Goal: Task Accomplishment & Management: Manage account settings

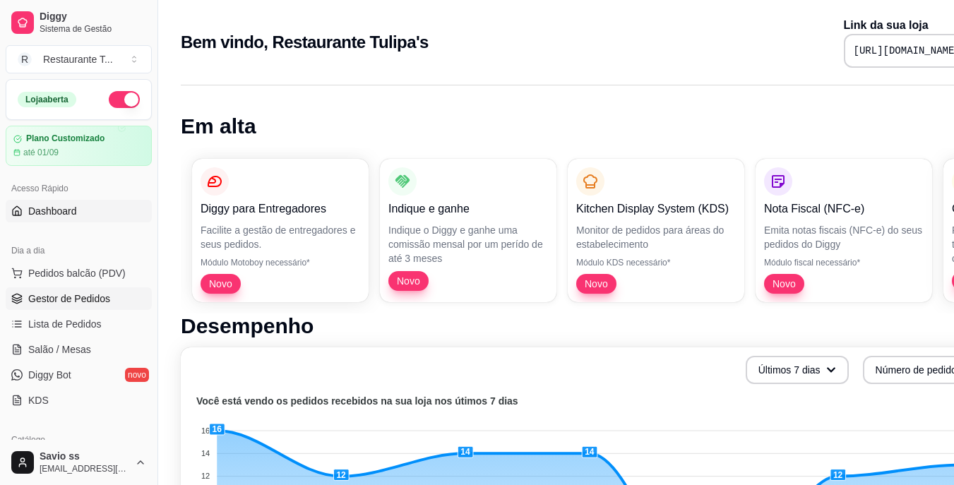
click at [64, 302] on span "Gestor de Pedidos" at bounding box center [69, 299] width 82 height 14
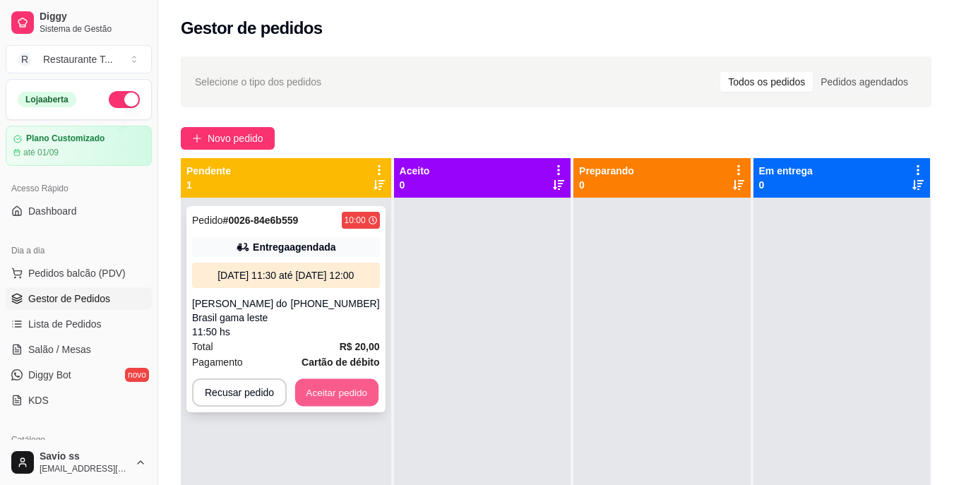
click at [321, 379] on button "Aceitar pedido" at bounding box center [336, 393] width 83 height 28
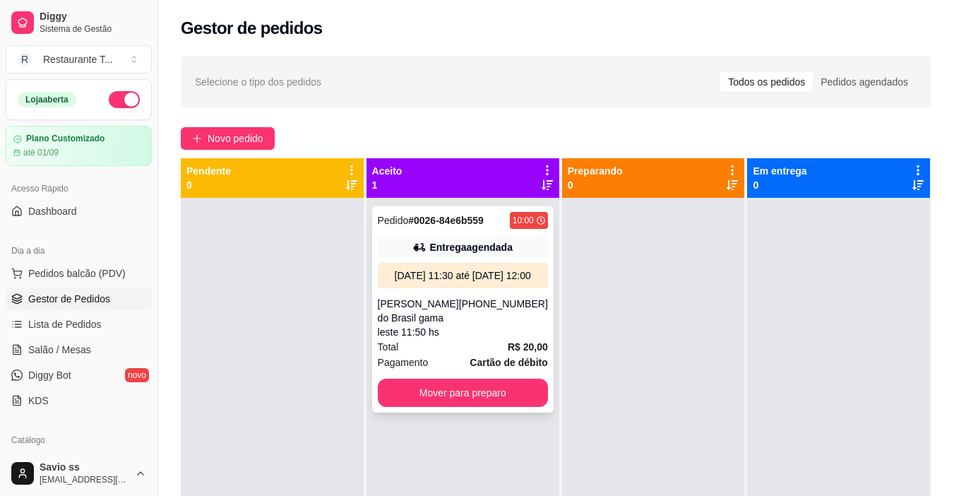
click at [461, 250] on div "Entrega agendada" at bounding box center [471, 247] width 83 height 14
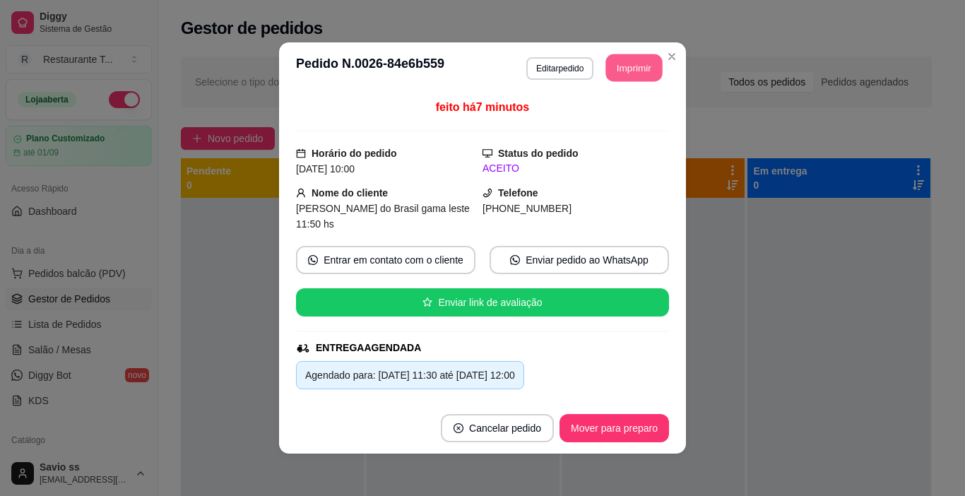
click at [624, 67] on button "Imprimir" at bounding box center [634, 68] width 57 height 28
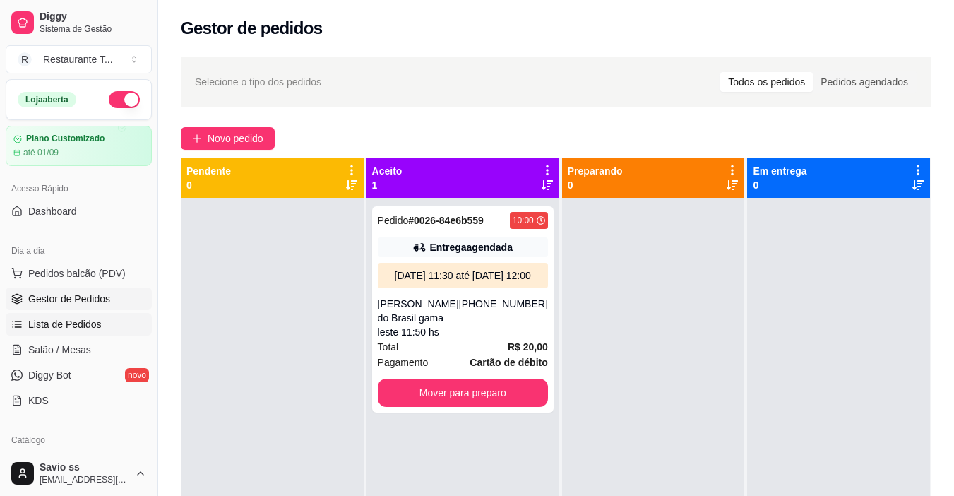
click at [71, 329] on span "Lista de Pedidos" at bounding box center [64, 324] width 73 height 14
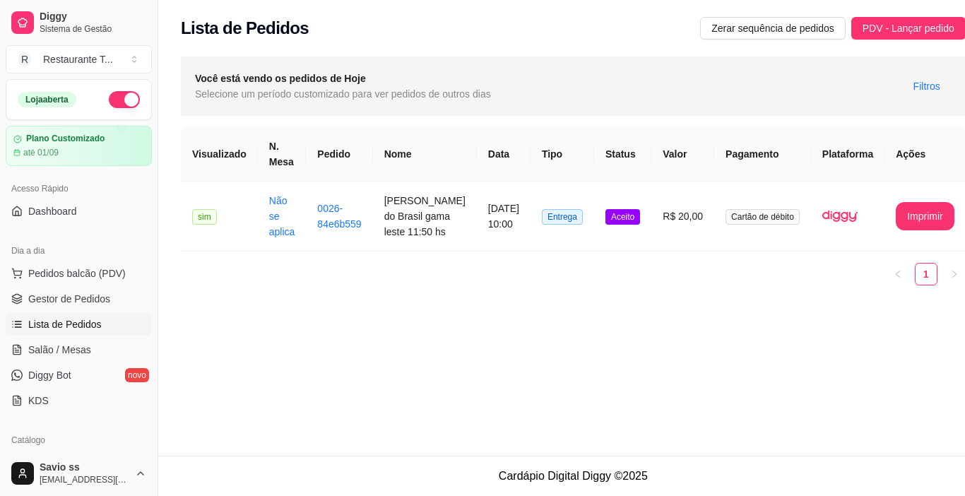
click at [150, 203] on div "Diggy Sistema de Gestão R Restaurante T ... Loja aberta Plano Customizado até 0…" at bounding box center [79, 248] width 158 height 496
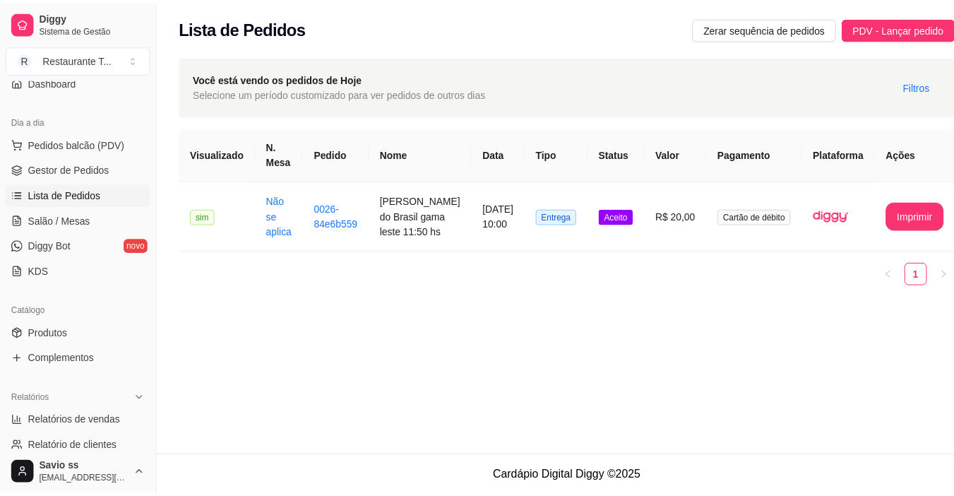
scroll to position [148, 0]
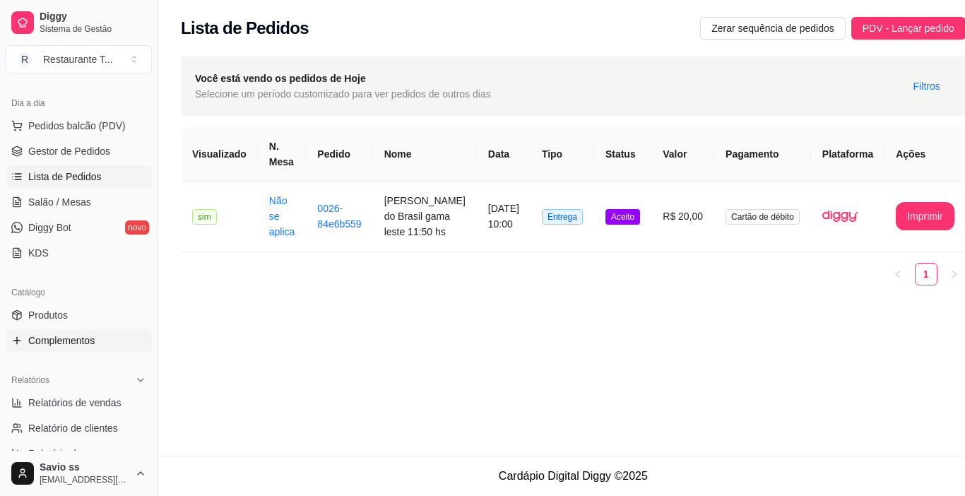
click at [69, 330] on link "Complementos" at bounding box center [79, 340] width 146 height 23
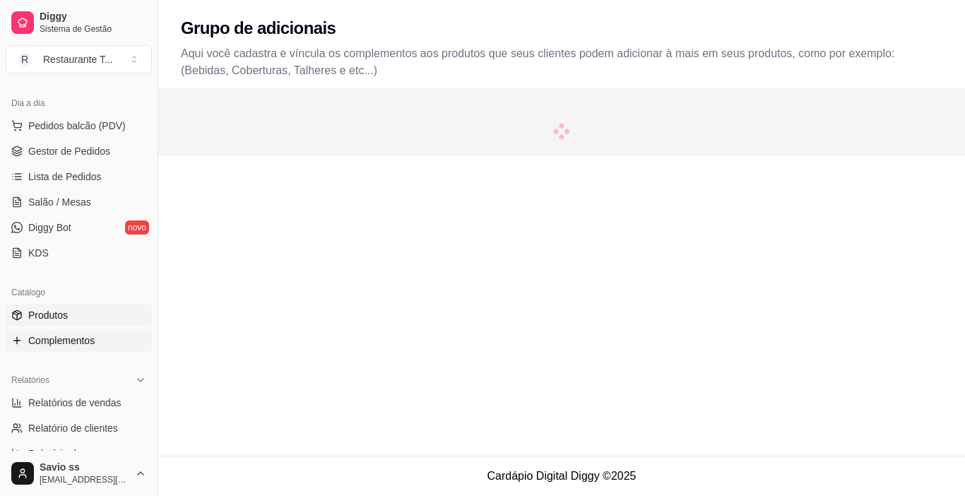
click at [61, 314] on span "Produtos" at bounding box center [48, 315] width 40 height 14
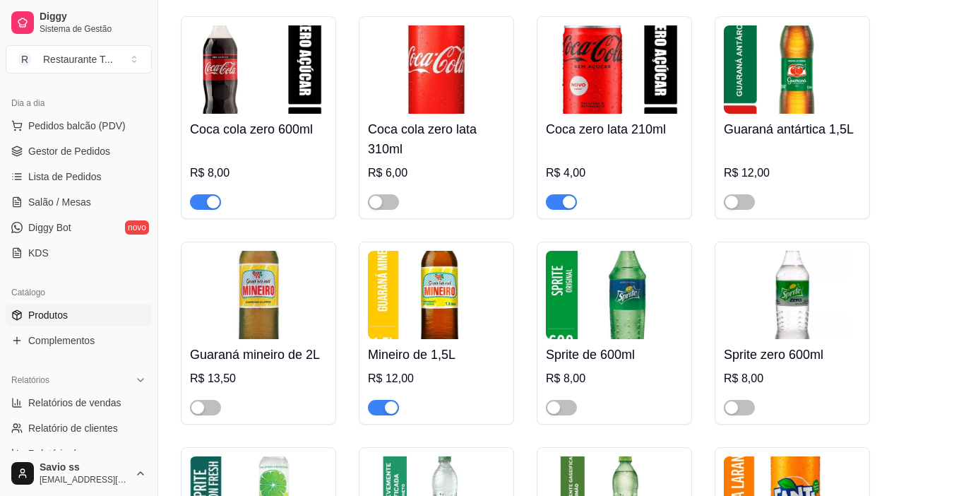
scroll to position [1794, 0]
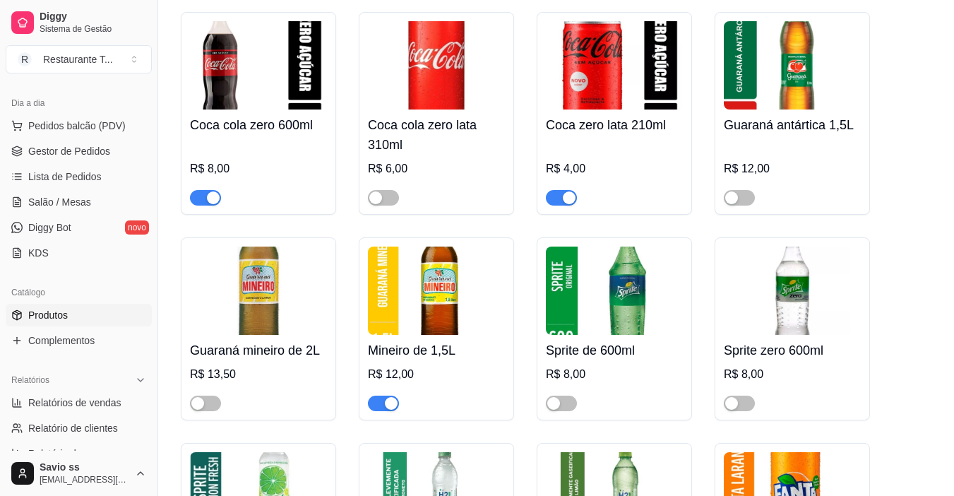
click at [377, 396] on span "button" at bounding box center [383, 404] width 31 height 16
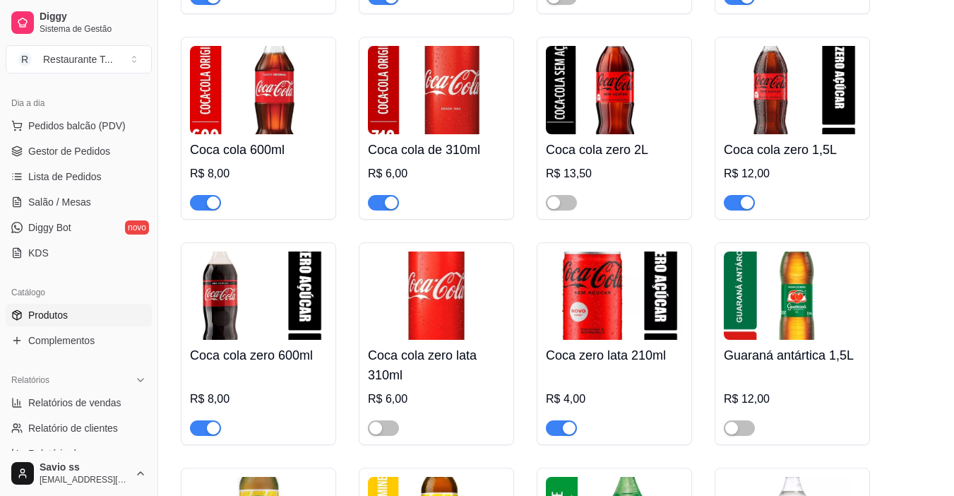
scroll to position [1524, 0]
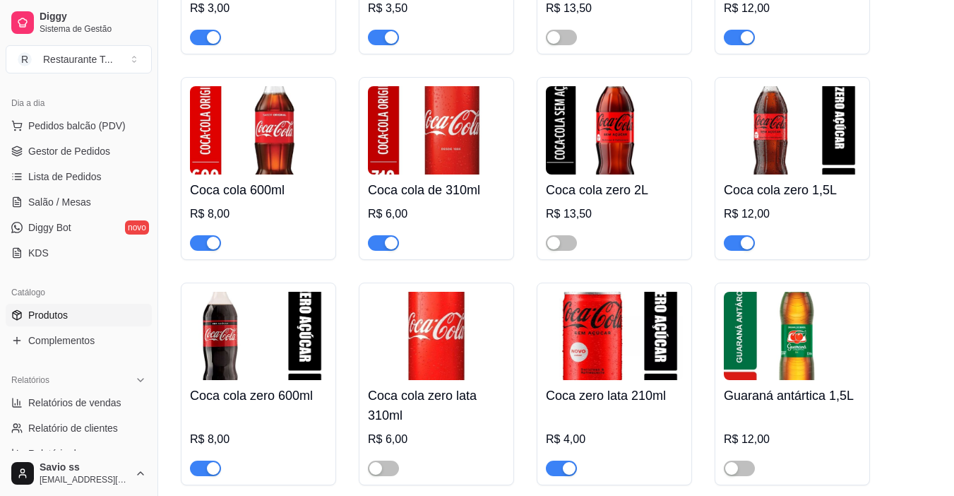
drag, startPoint x: 928, startPoint y: 328, endPoint x: 963, endPoint y: 329, distance: 34.6
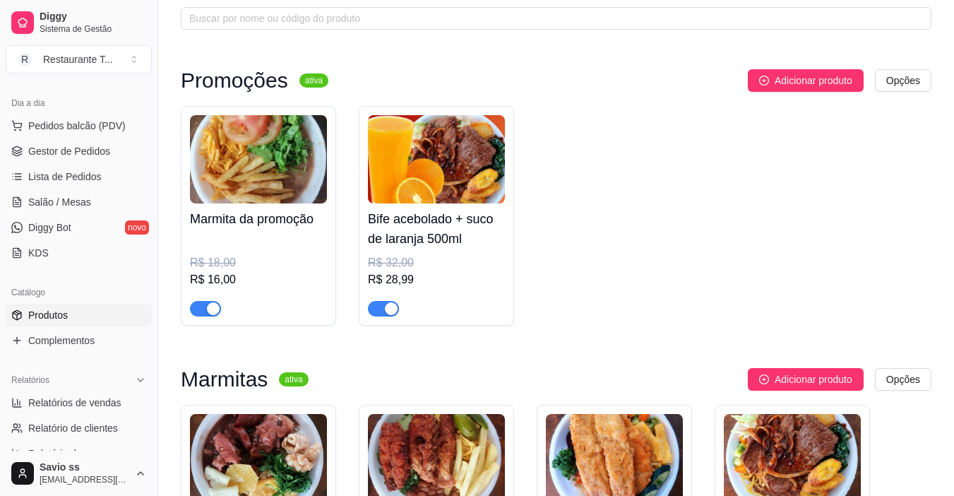
scroll to position [0, 0]
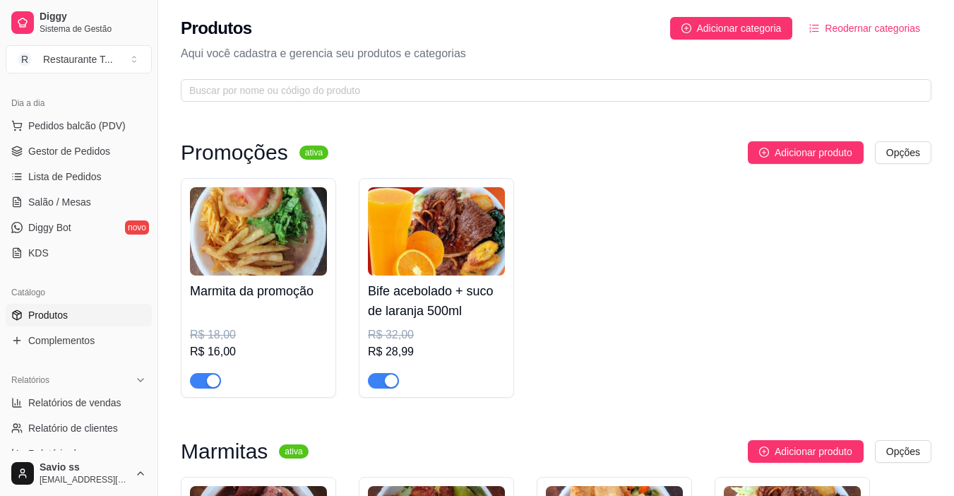
click at [349, 195] on div "Marmita da promoção R$ 18,00 R$ 16,00 Bife acebolado + suco de laranja 500ml R$…" at bounding box center [556, 288] width 751 height 220
click at [340, 195] on div "Marmita da promoção R$ 18,00 R$ 16,00 Bife acebolado + suco de laranja 500ml R$…" at bounding box center [556, 288] width 751 height 220
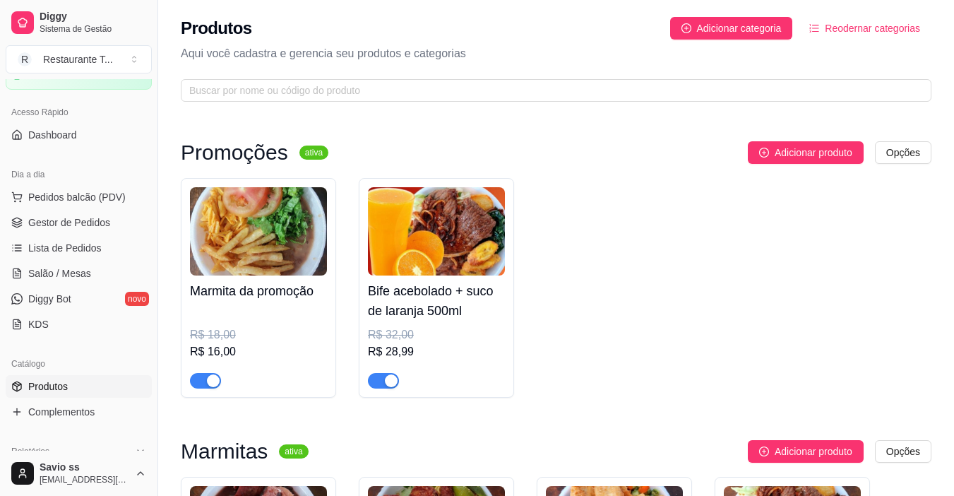
scroll to position [49, 0]
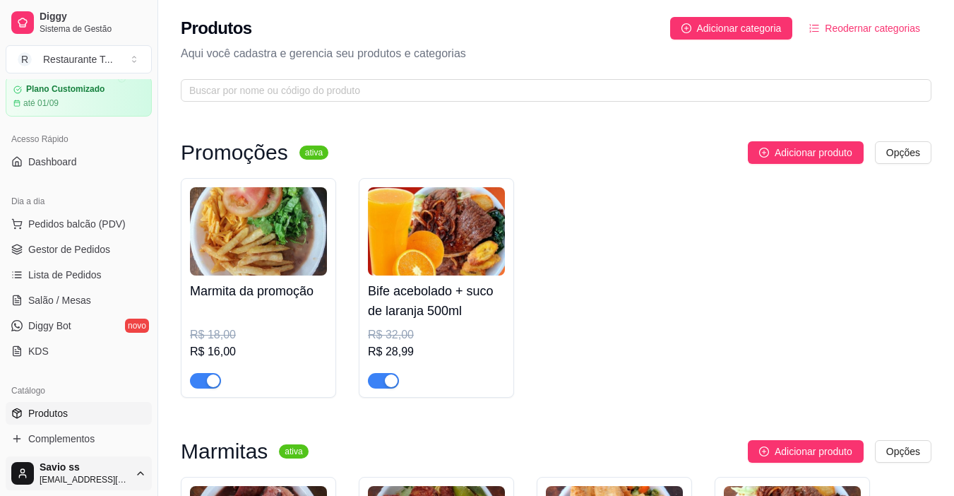
drag, startPoint x: 158, startPoint y: 465, endPoint x: 141, endPoint y: 475, distance: 19.6
click at [141, 475] on div "Diggy Sistema de Gestão R Restaurante T ... Loja aberta Plano Customizado até 0…" at bounding box center [79, 248] width 158 height 496
click at [186, 259] on div "Marmita da promoção R$ 18,00 R$ 16,00" at bounding box center [258, 288] width 155 height 220
click at [82, 439] on span "Complementos" at bounding box center [61, 439] width 66 height 14
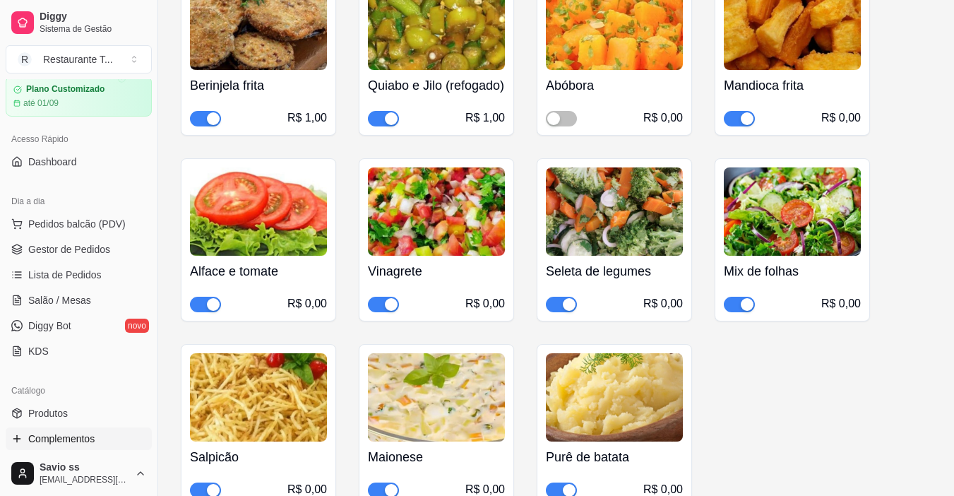
scroll to position [550, 0]
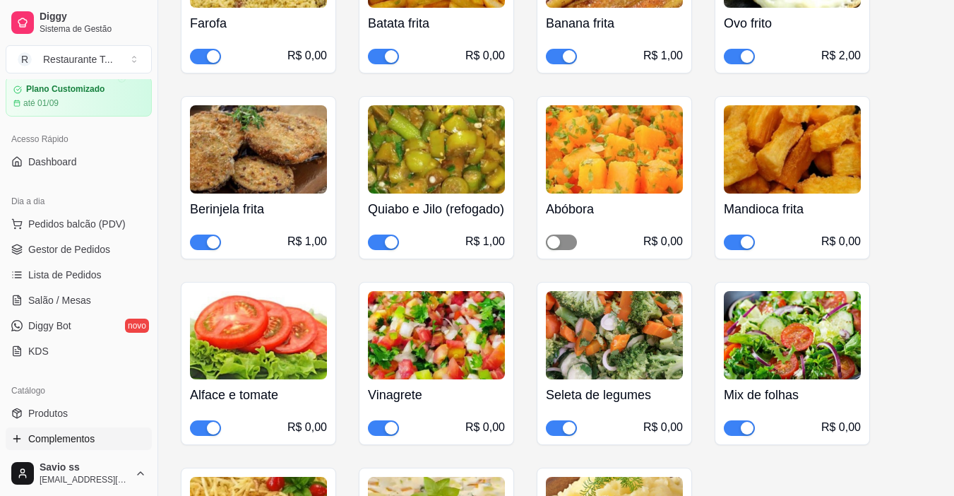
click at [567, 250] on span "button" at bounding box center [561, 243] width 31 height 16
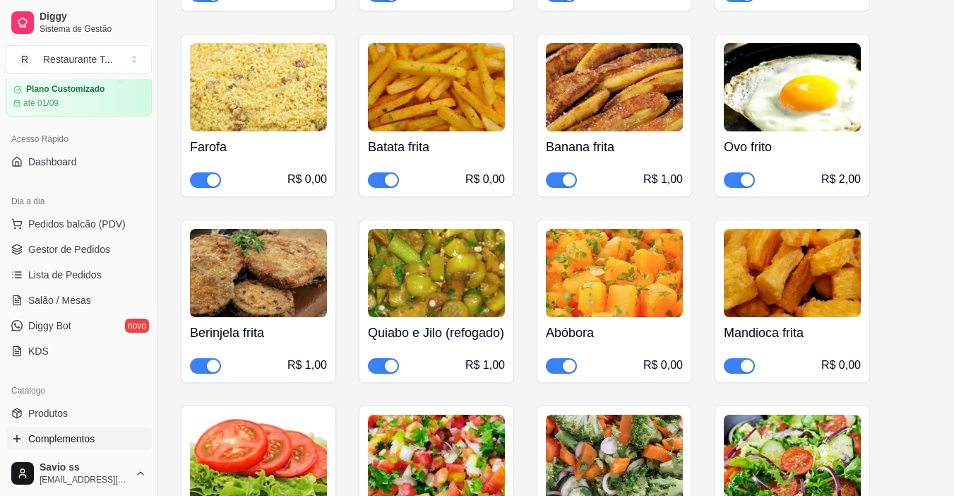
scroll to position [0, 0]
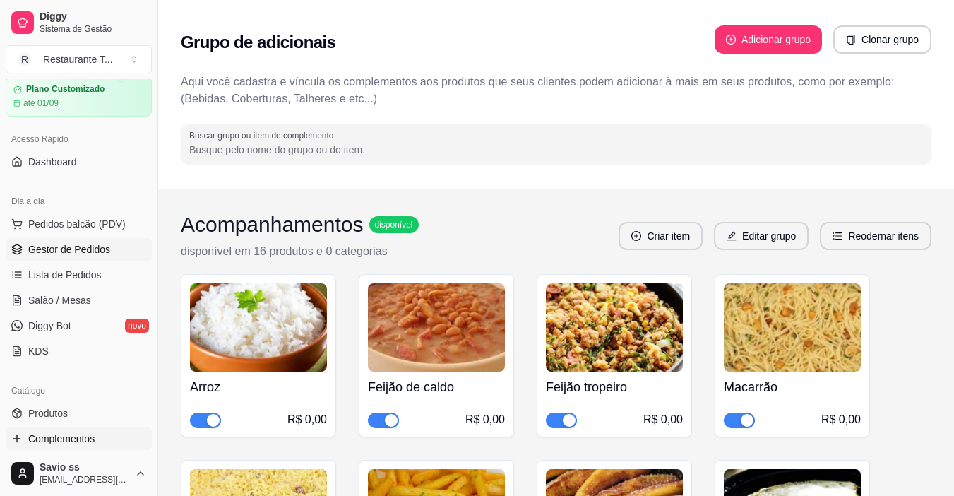
click at [77, 254] on span "Gestor de Pedidos" at bounding box center [69, 249] width 82 height 14
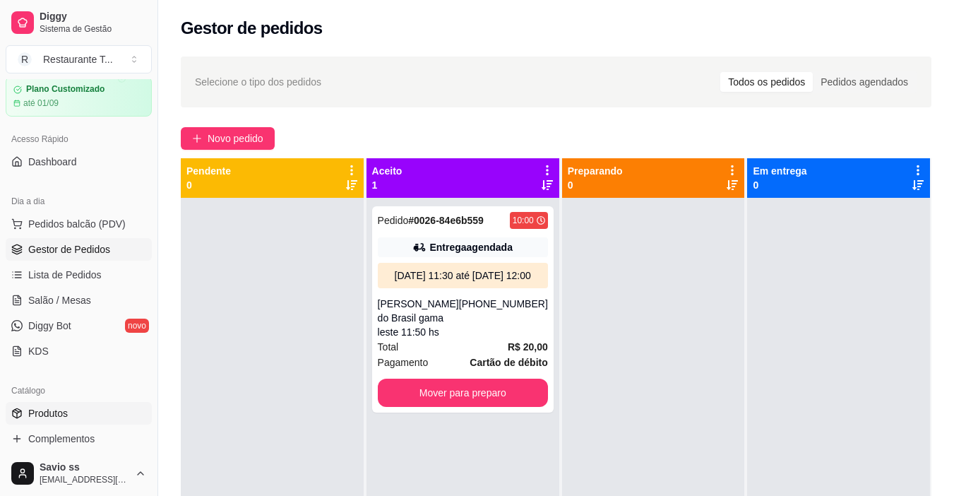
click at [68, 405] on link "Produtos" at bounding box center [79, 413] width 146 height 23
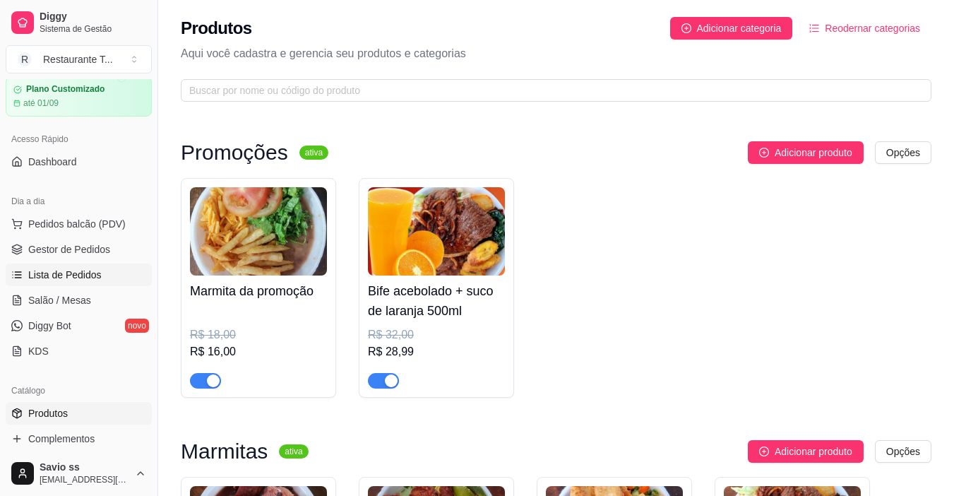
click at [84, 278] on span "Lista de Pedidos" at bounding box center [64, 275] width 73 height 14
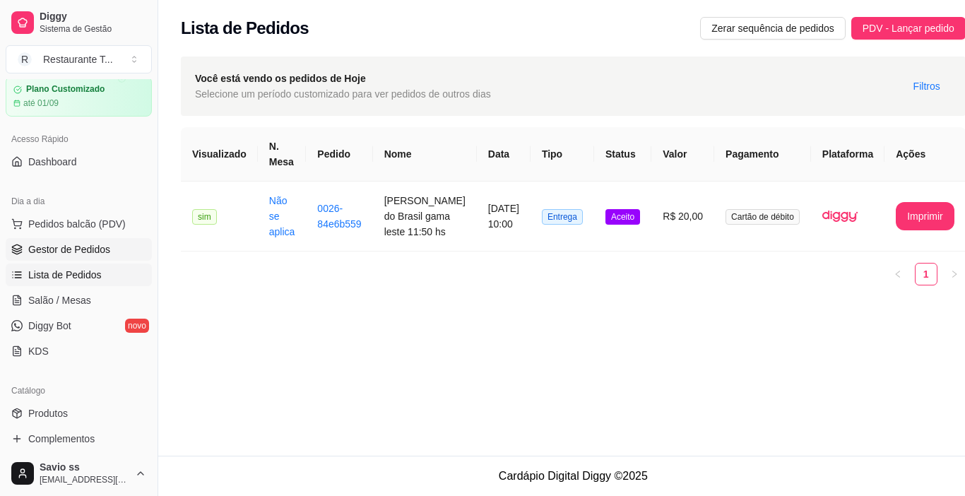
click at [80, 245] on span "Gestor de Pedidos" at bounding box center [69, 249] width 82 height 14
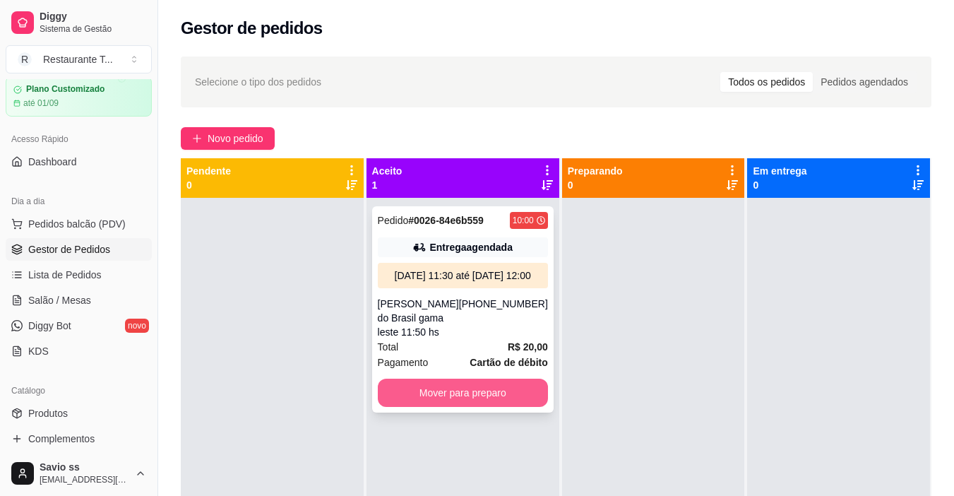
click at [490, 407] on button "Mover para preparo" at bounding box center [463, 393] width 170 height 28
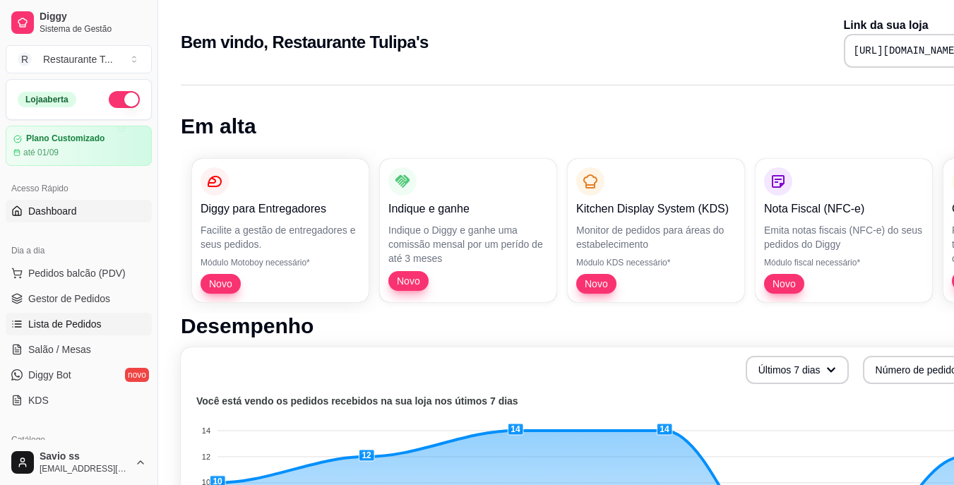
click at [79, 328] on span "Lista de Pedidos" at bounding box center [64, 324] width 73 height 14
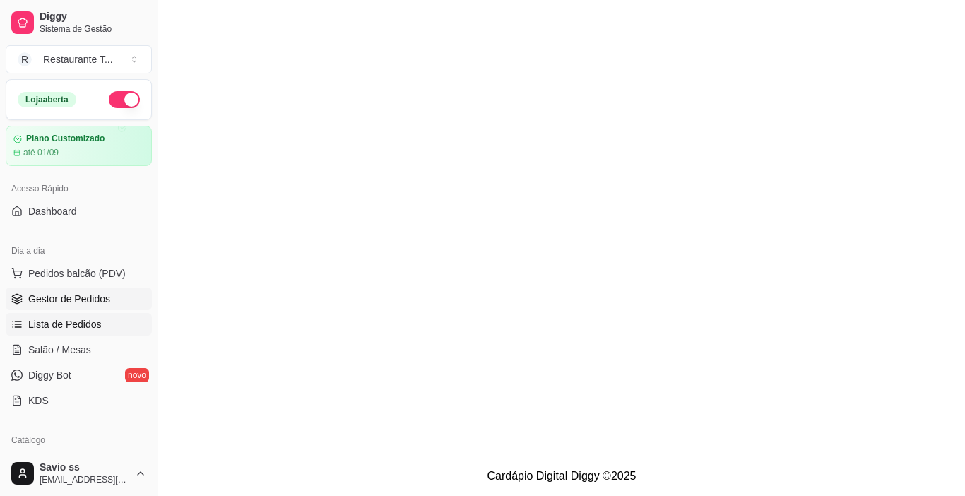
click at [90, 296] on span "Gestor de Pedidos" at bounding box center [69, 299] width 82 height 14
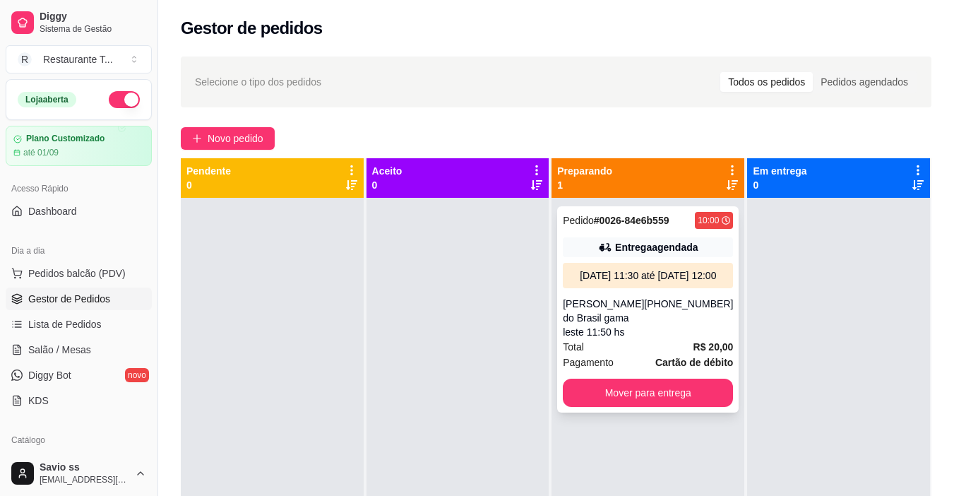
click at [596, 280] on div "[DATE] 11:30 até [DATE] 12:00" at bounding box center [648, 275] width 159 height 14
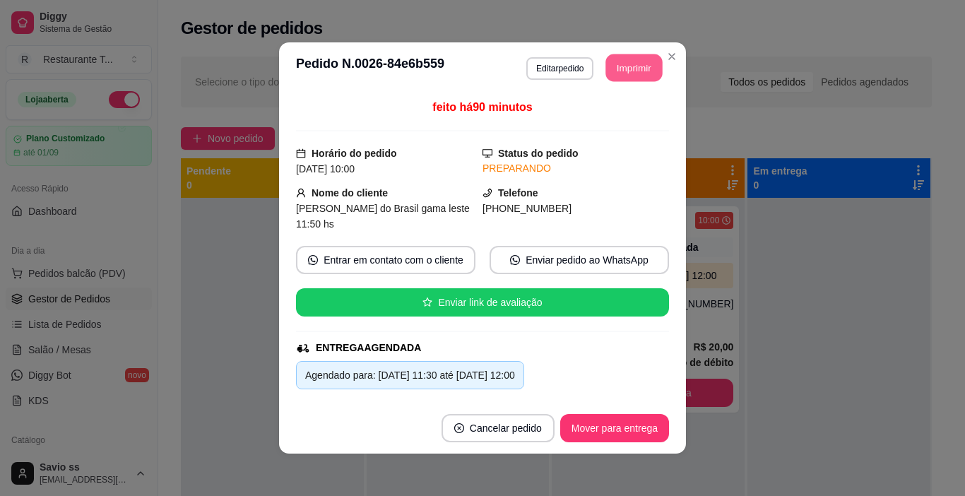
click at [629, 78] on button "Imprimir" at bounding box center [634, 68] width 57 height 28
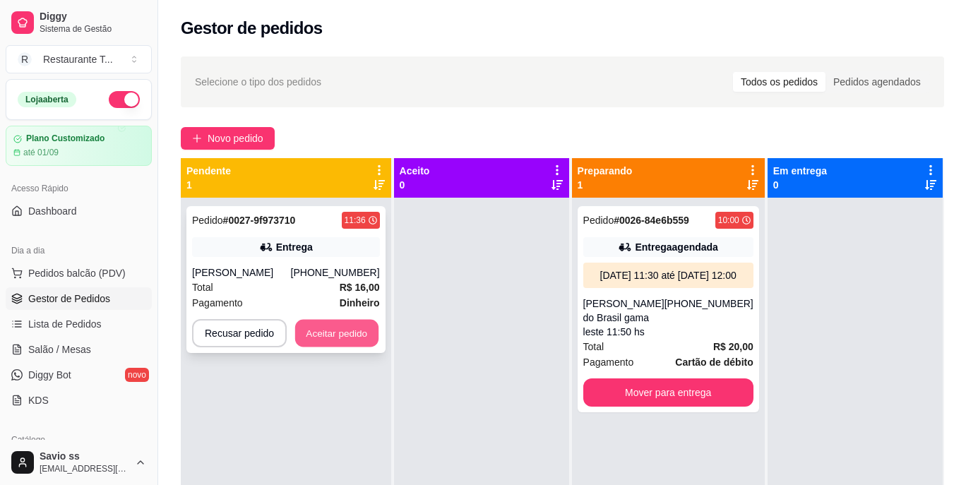
click at [321, 348] on button "Aceitar pedido" at bounding box center [336, 334] width 83 height 28
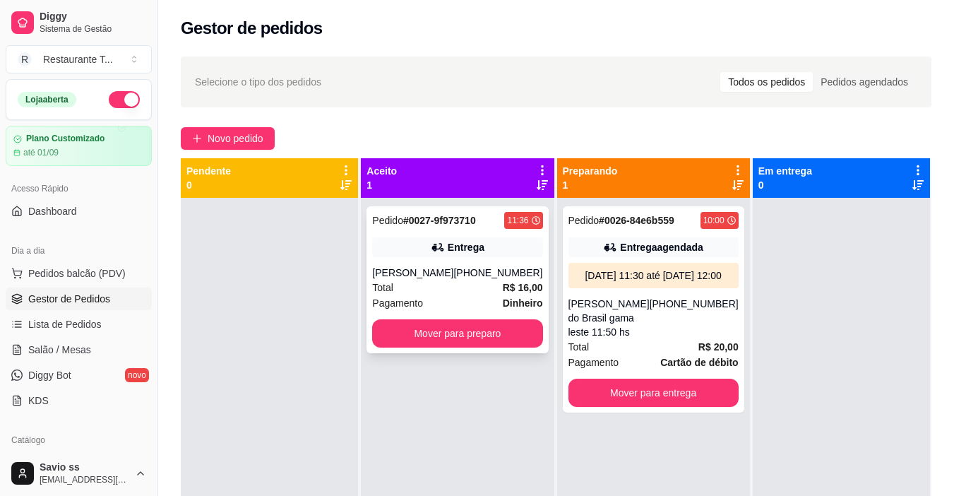
click at [461, 240] on div "Entrega" at bounding box center [466, 247] width 37 height 14
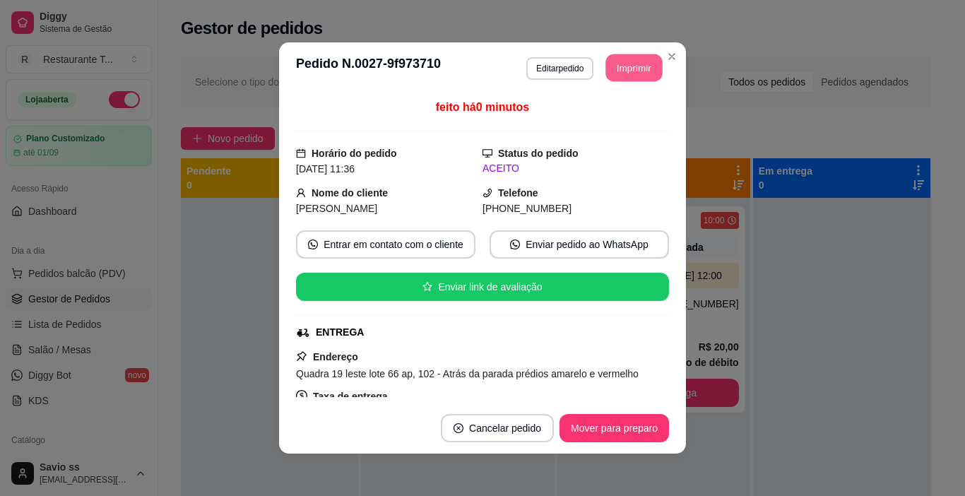
click at [627, 67] on button "Imprimir" at bounding box center [634, 68] width 57 height 28
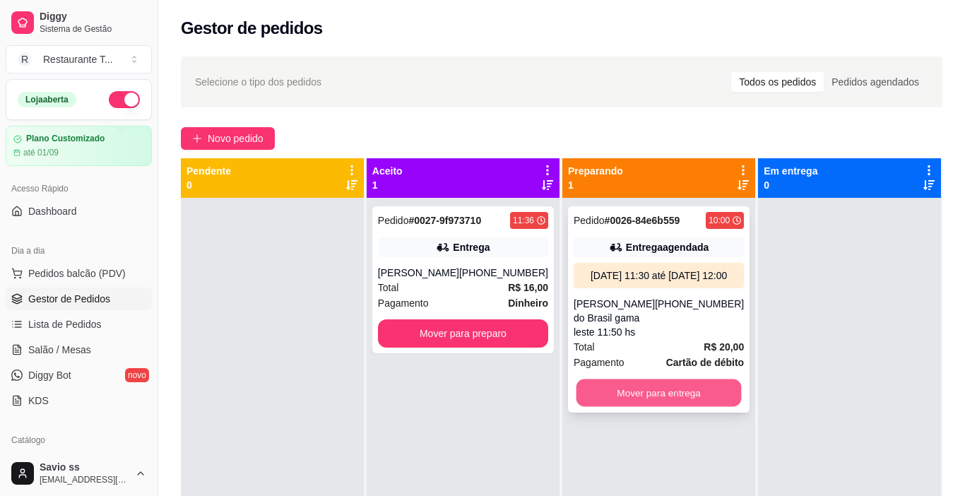
click at [657, 407] on button "Mover para entrega" at bounding box center [658, 393] width 165 height 28
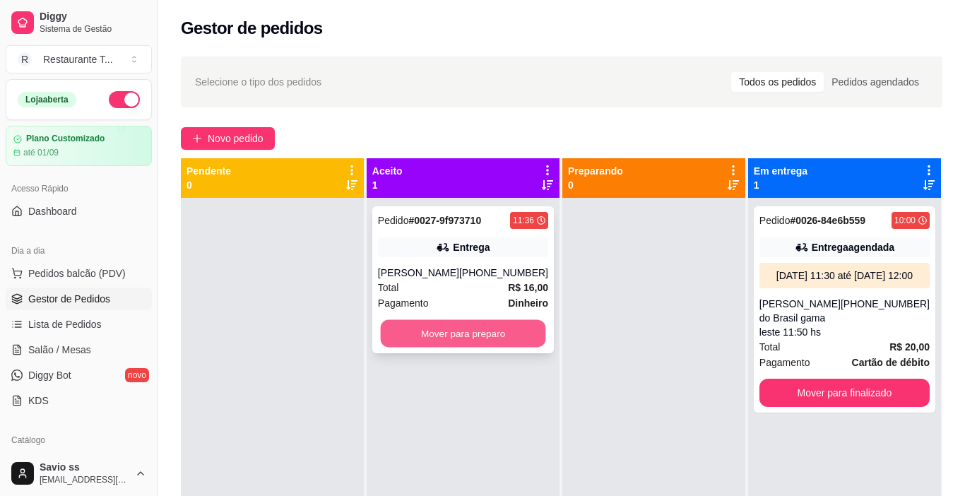
click at [504, 348] on button "Mover para preparo" at bounding box center [462, 334] width 165 height 28
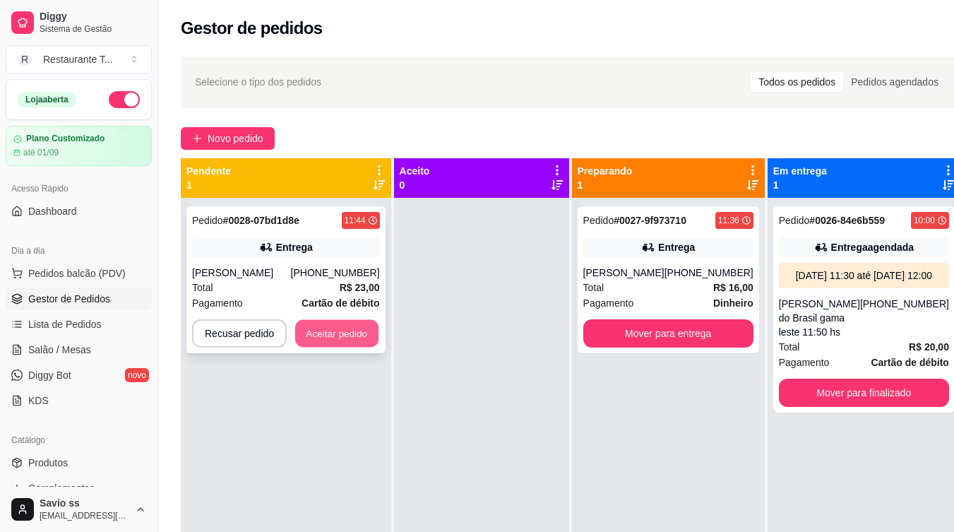
click at [357, 334] on button "Aceitar pedido" at bounding box center [336, 334] width 83 height 28
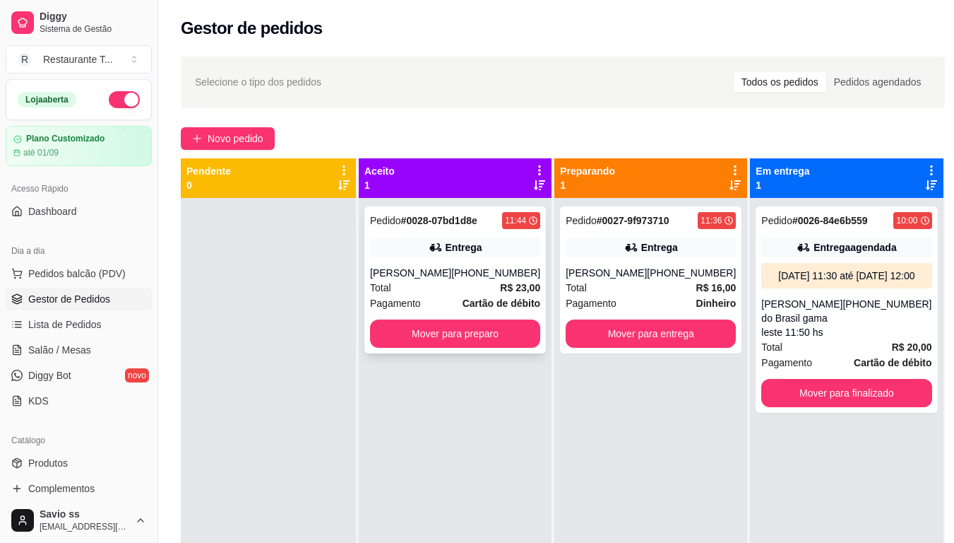
click at [454, 242] on div "Entrega" at bounding box center [464, 247] width 37 height 14
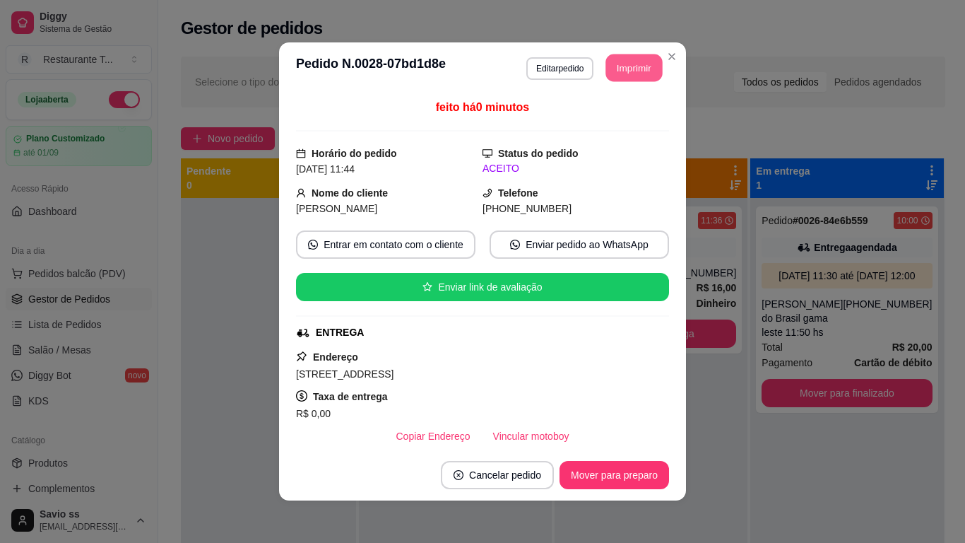
click at [633, 63] on button "Imprimir" at bounding box center [634, 68] width 57 height 28
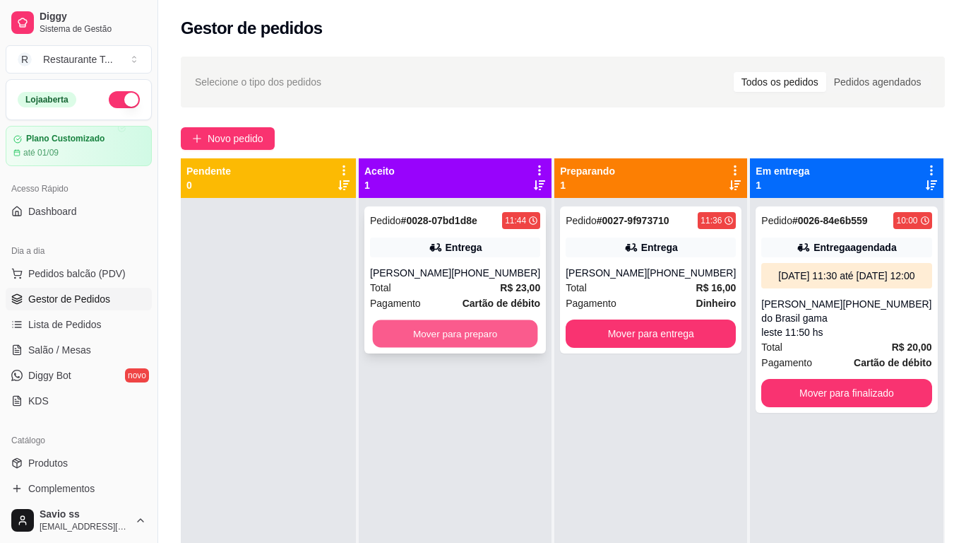
click at [507, 328] on button "Mover para preparo" at bounding box center [455, 334] width 165 height 28
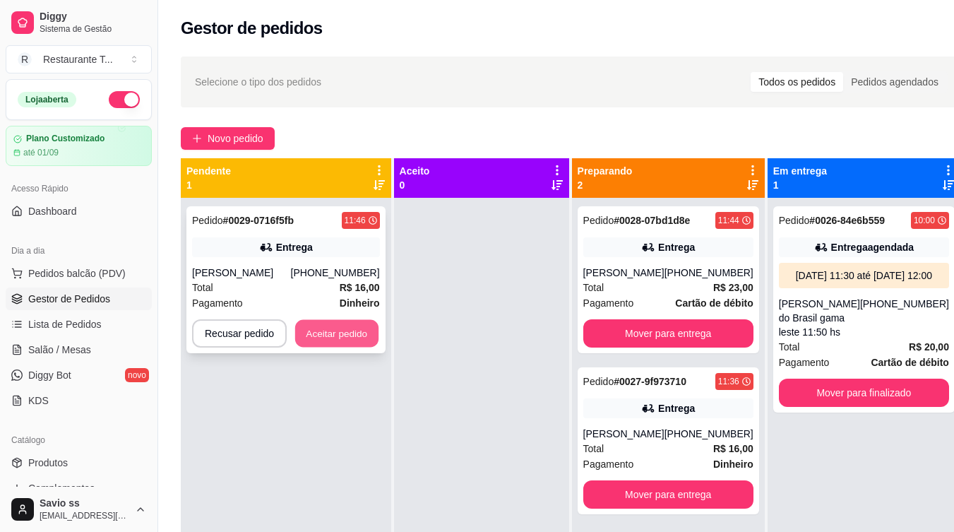
click at [356, 330] on button "Aceitar pedido" at bounding box center [336, 334] width 83 height 28
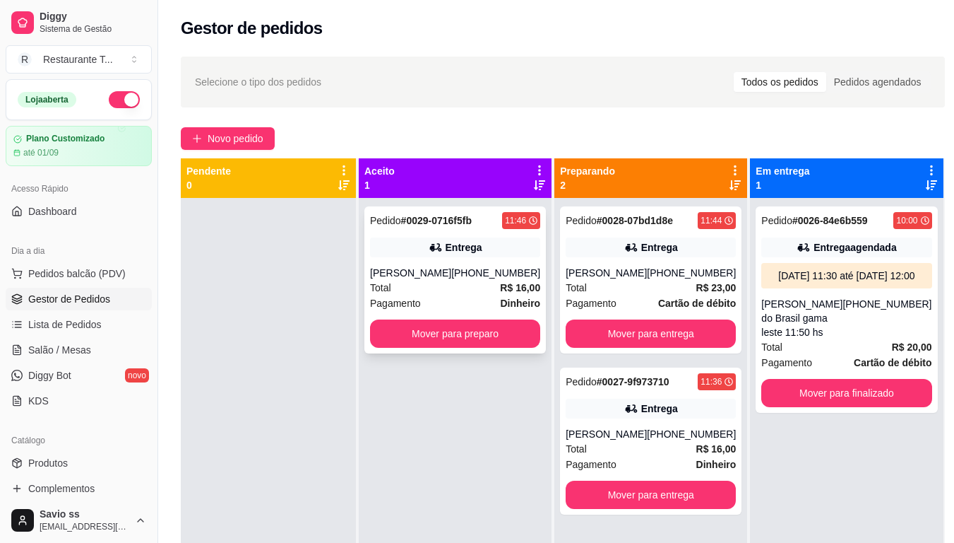
click at [456, 243] on div "Entrega" at bounding box center [464, 247] width 37 height 14
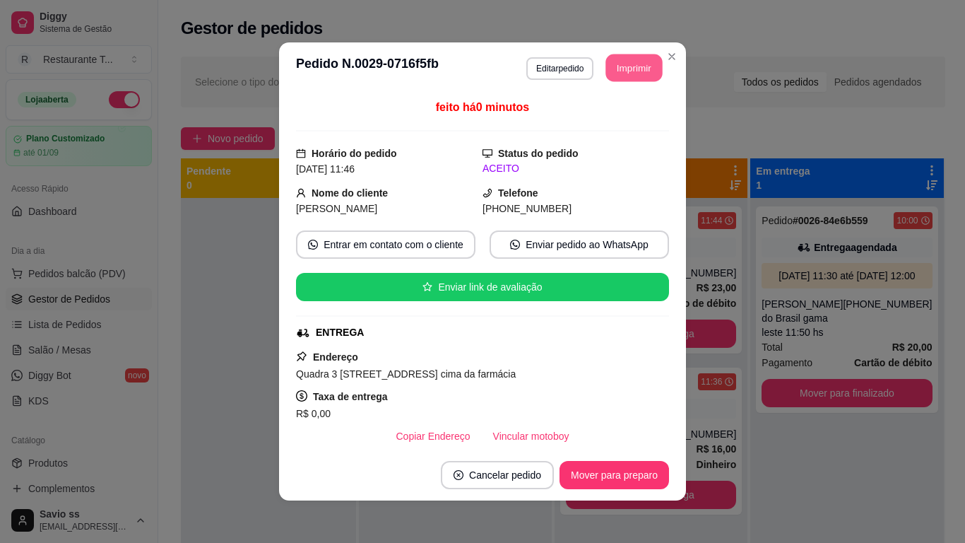
click at [624, 70] on button "Imprimir" at bounding box center [634, 68] width 57 height 28
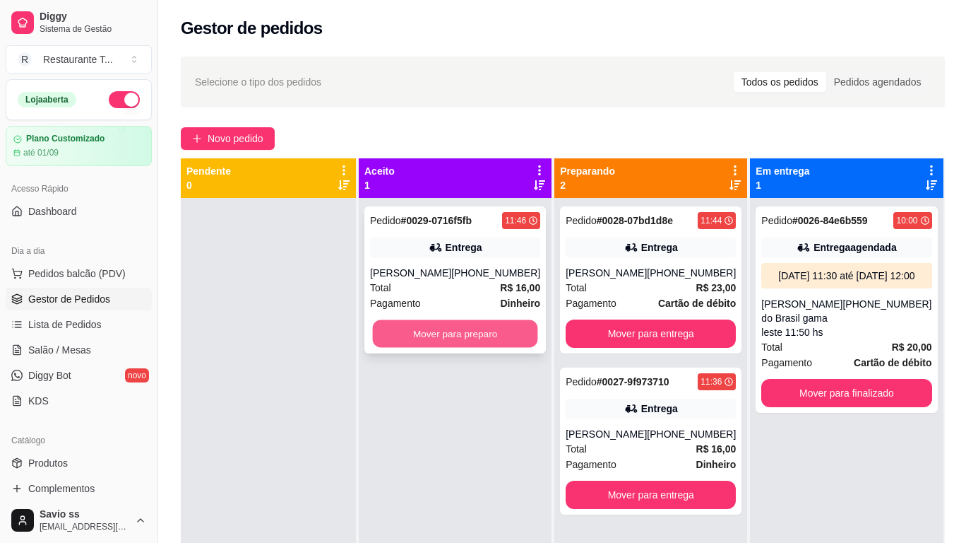
click at [452, 332] on button "Mover para preparo" at bounding box center [455, 334] width 165 height 28
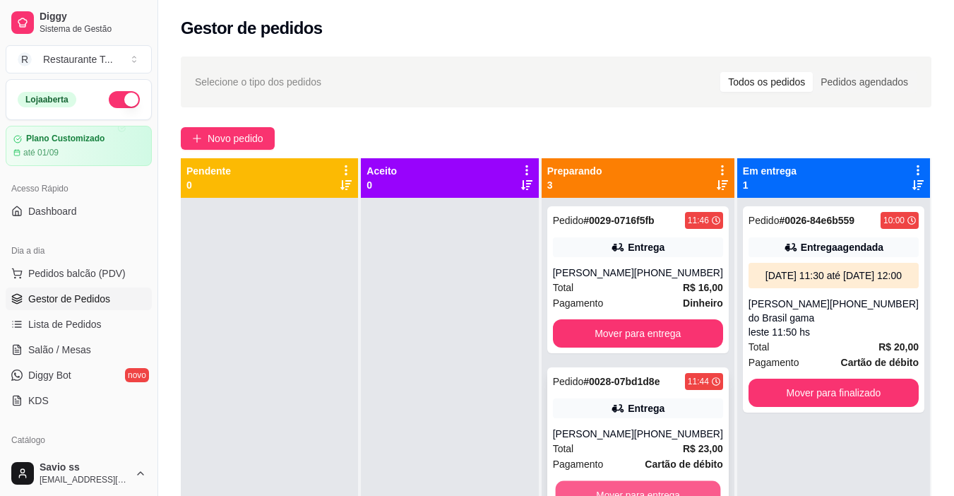
click at [699, 485] on button "Mover para entrega" at bounding box center [637, 495] width 165 height 28
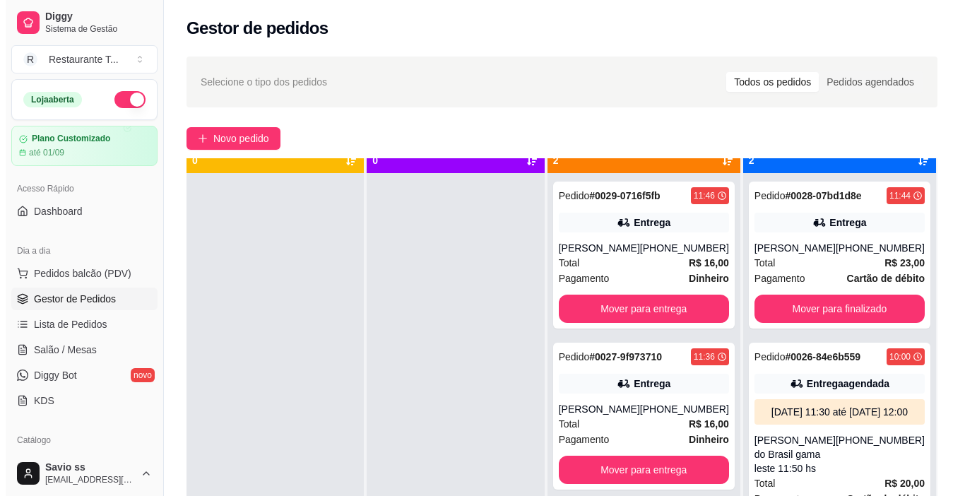
scroll to position [40, 0]
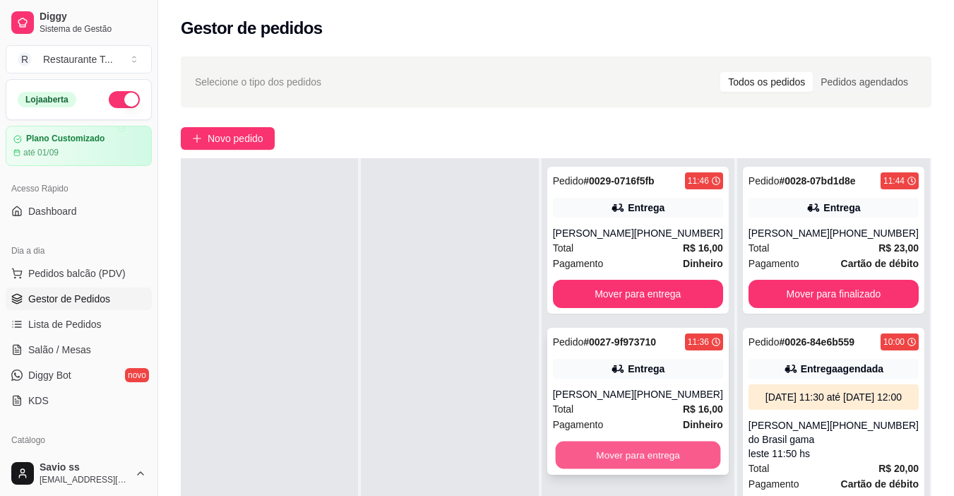
click at [689, 469] on button "Mover para entrega" at bounding box center [637, 456] width 165 height 28
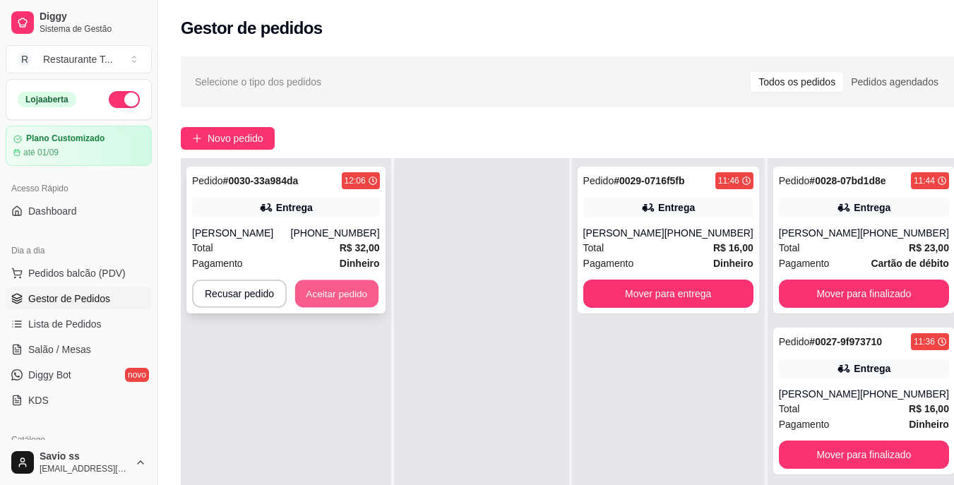
click at [348, 295] on button "Aceitar pedido" at bounding box center [336, 294] width 83 height 28
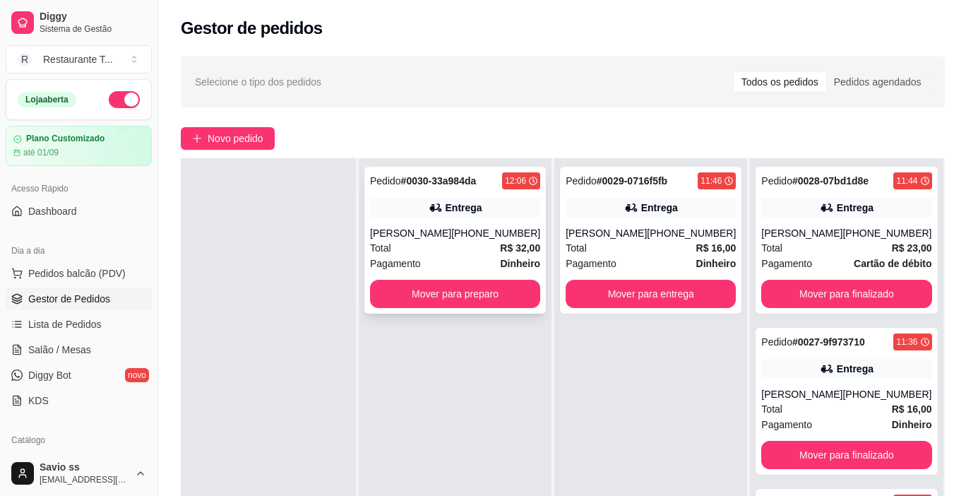
click at [460, 211] on div "Entrega" at bounding box center [464, 208] width 37 height 14
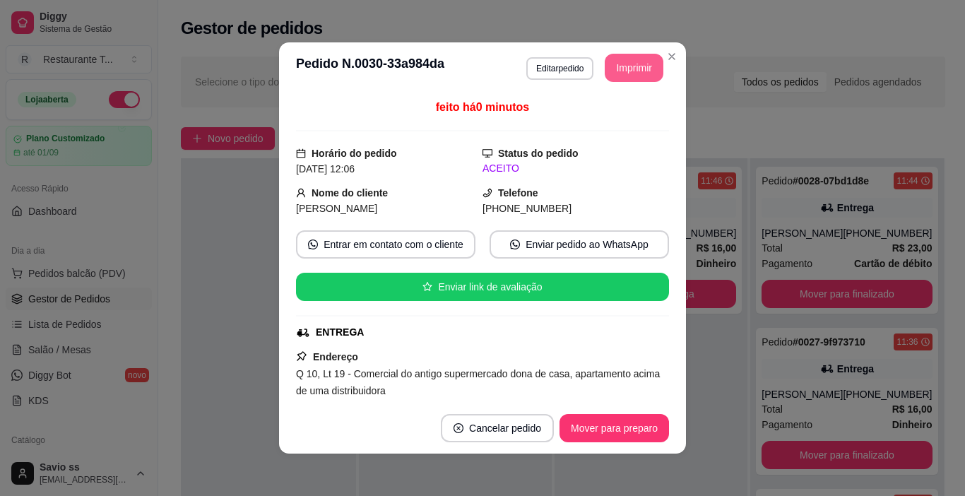
click at [630, 61] on button "Imprimir" at bounding box center [634, 68] width 59 height 28
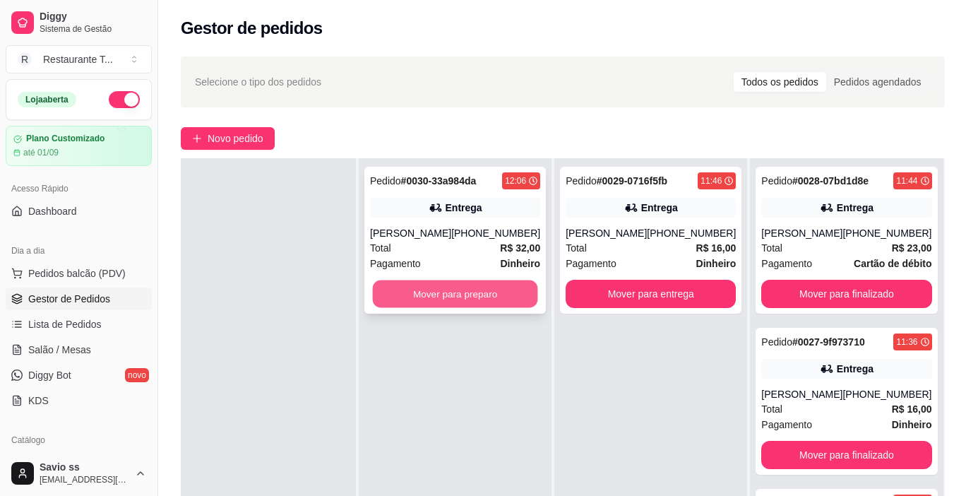
click at [509, 292] on button "Mover para preparo" at bounding box center [455, 294] width 165 height 28
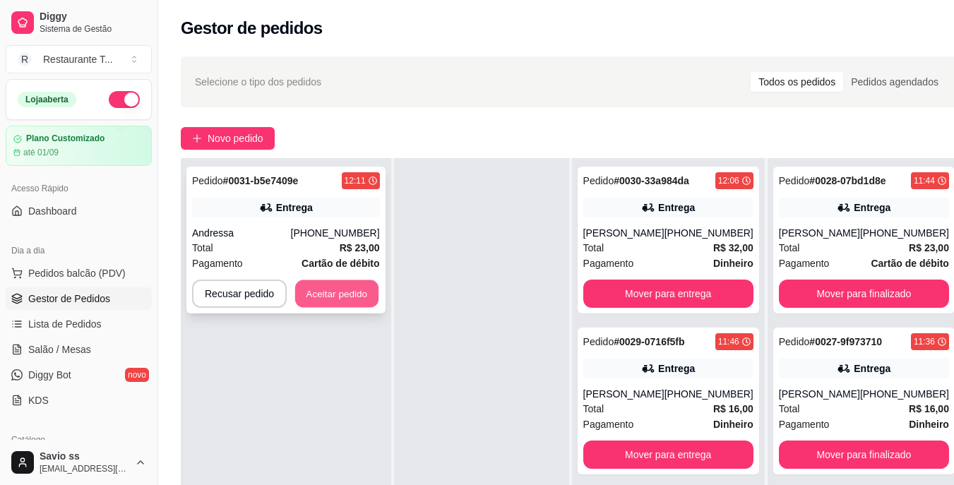
click at [360, 297] on button "Aceitar pedido" at bounding box center [336, 294] width 83 height 28
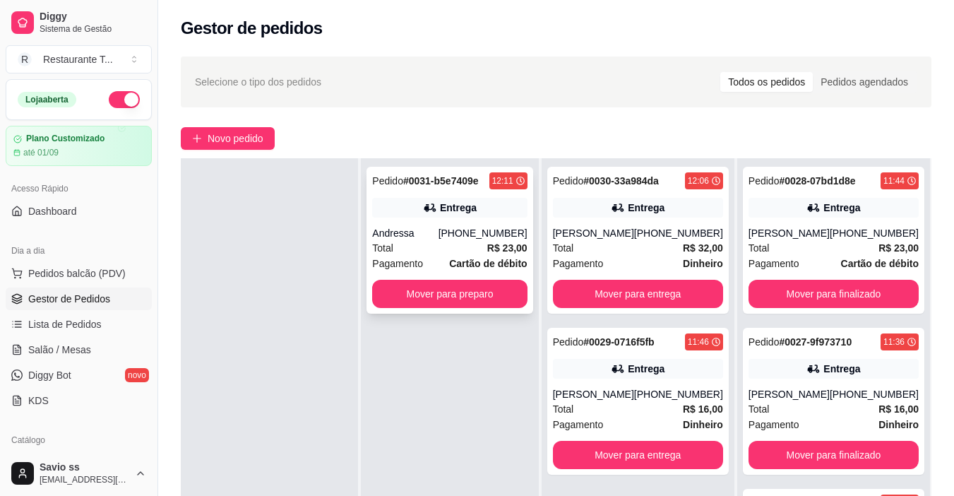
click at [462, 206] on div "Entrega" at bounding box center [458, 208] width 37 height 14
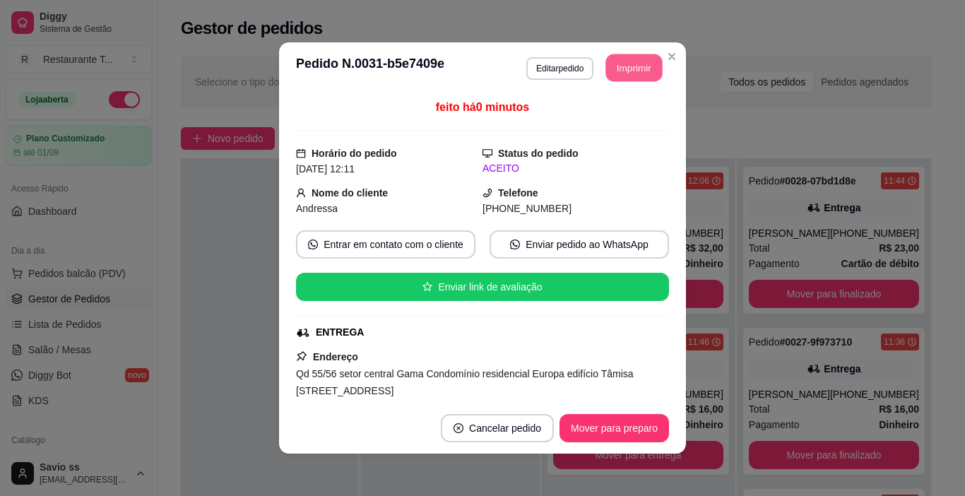
click at [635, 73] on button "Imprimir" at bounding box center [634, 68] width 57 height 28
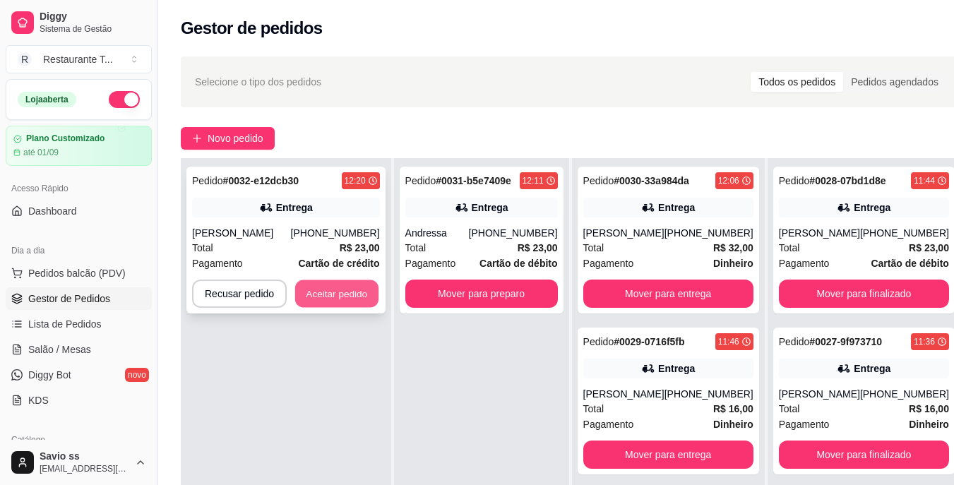
click at [340, 288] on button "Aceitar pedido" at bounding box center [336, 294] width 83 height 28
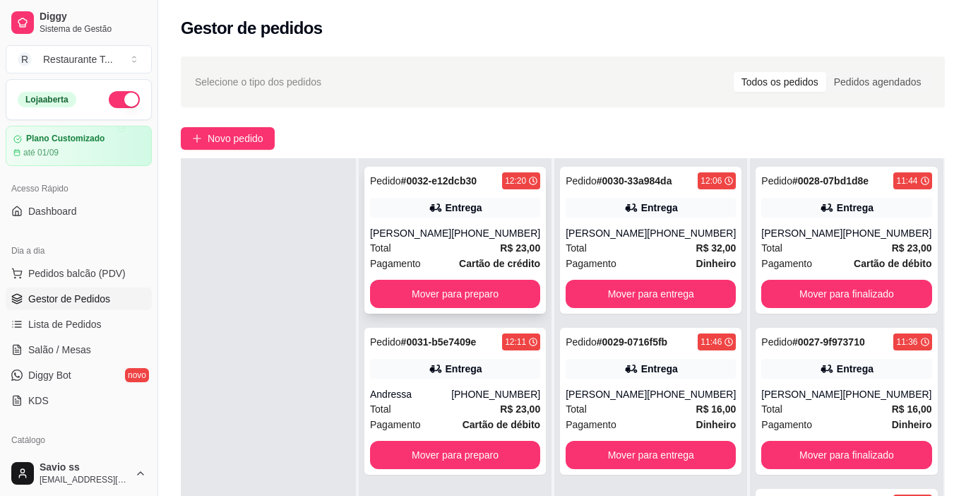
click at [490, 220] on div "Pedido # 0032-e12dcb30 12:20 Entrega [PERSON_NAME] [PHONE_NUMBER] Total R$ 23,0…" at bounding box center [456, 240] width 182 height 147
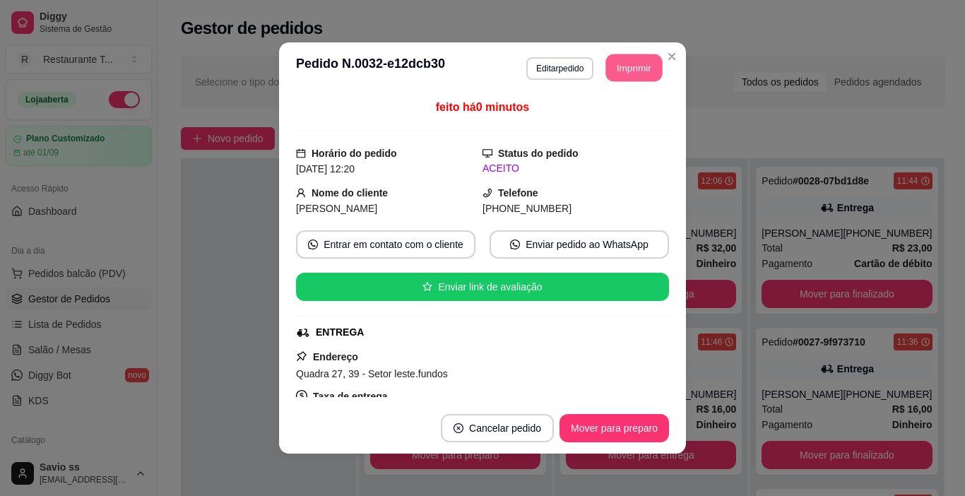
click at [634, 71] on button "Imprimir" at bounding box center [634, 68] width 57 height 28
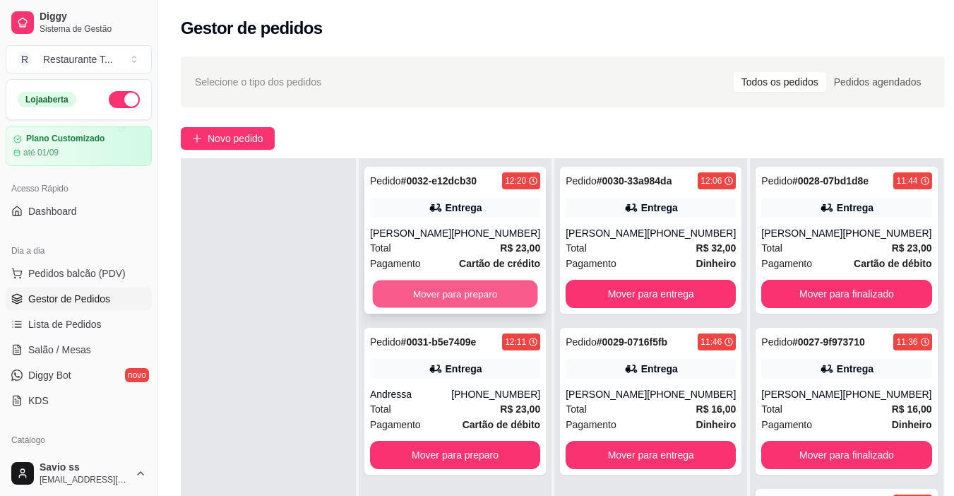
click at [485, 298] on button "Mover para preparo" at bounding box center [455, 294] width 165 height 28
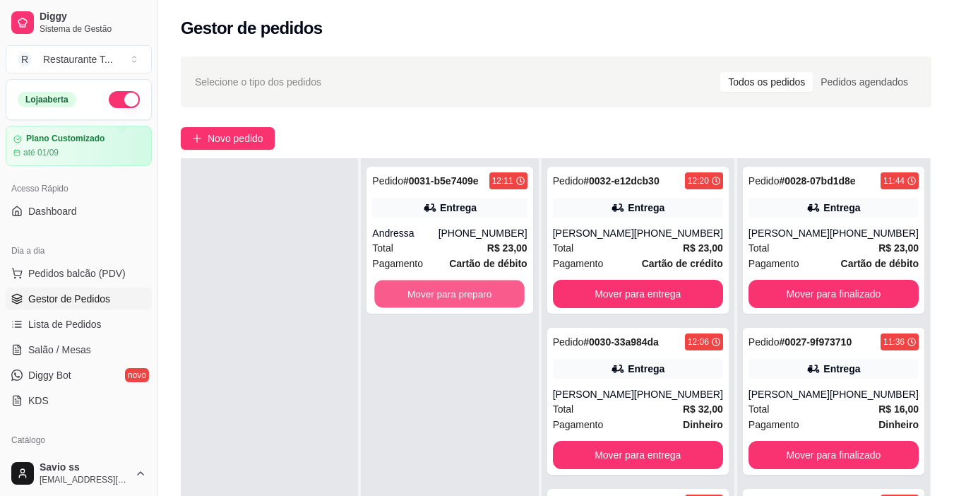
click at [485, 298] on button "Mover para preparo" at bounding box center [450, 294] width 150 height 28
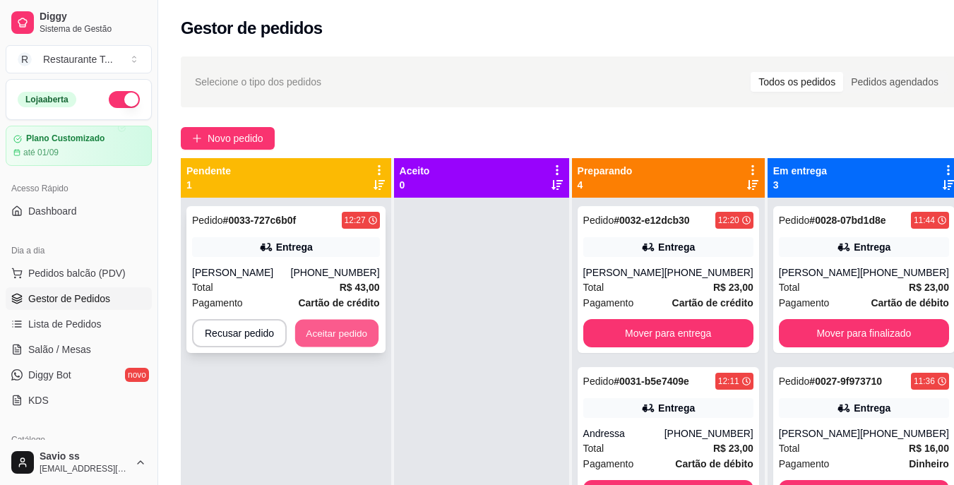
click at [335, 339] on button "Aceitar pedido" at bounding box center [336, 334] width 83 height 28
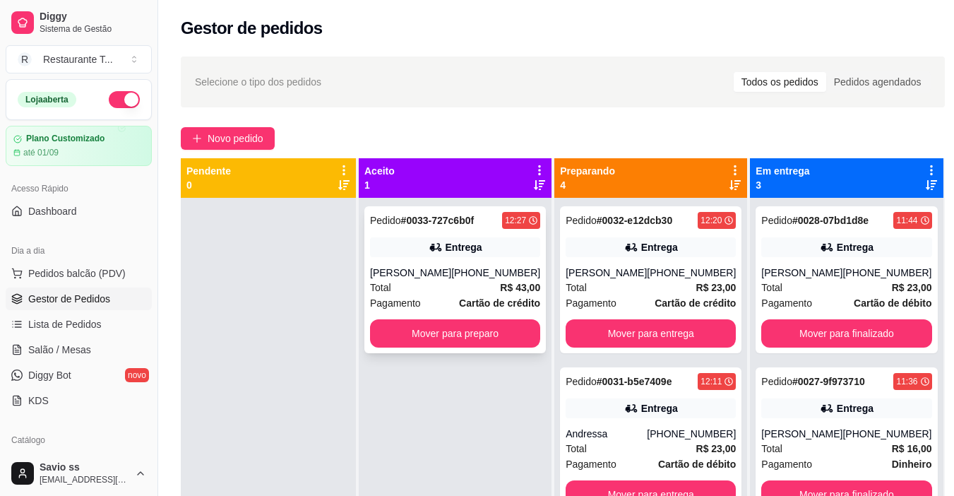
click at [448, 251] on div "Entrega" at bounding box center [455, 247] width 170 height 20
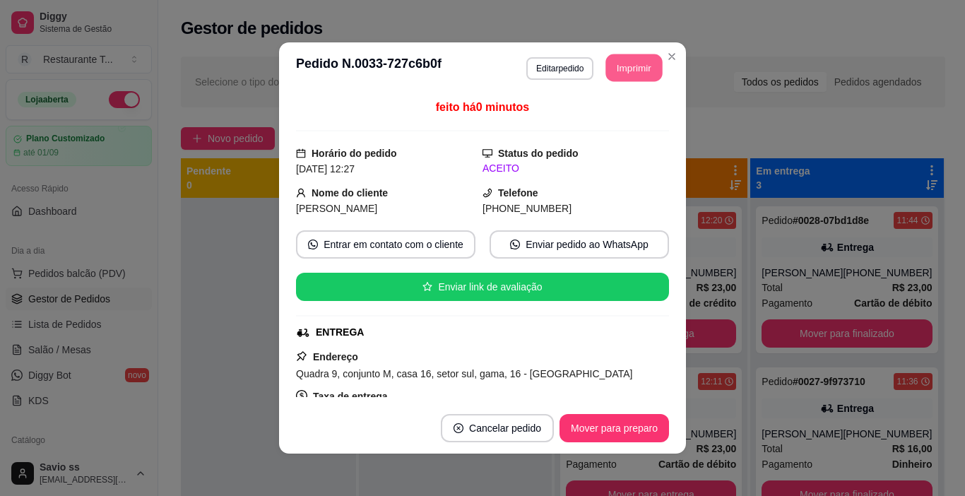
click at [635, 70] on button "Imprimir" at bounding box center [634, 68] width 57 height 28
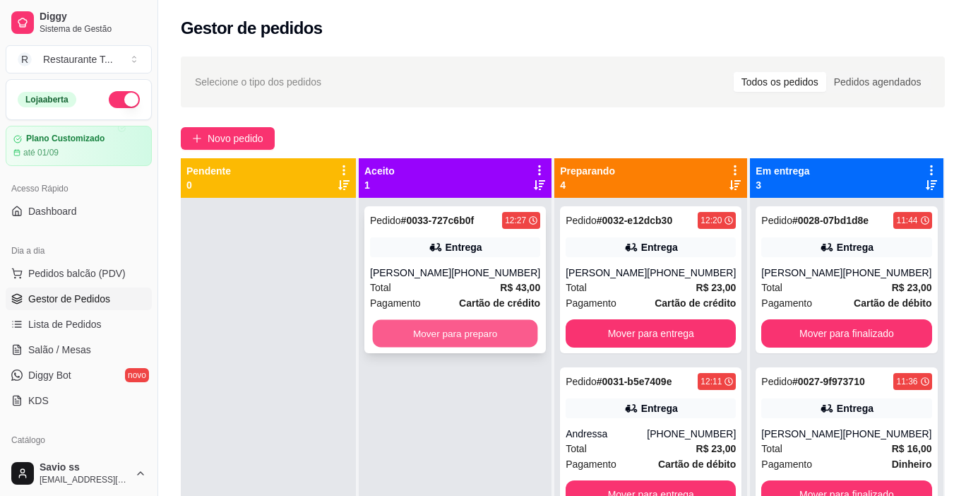
click at [481, 331] on button "Mover para preparo" at bounding box center [455, 334] width 165 height 28
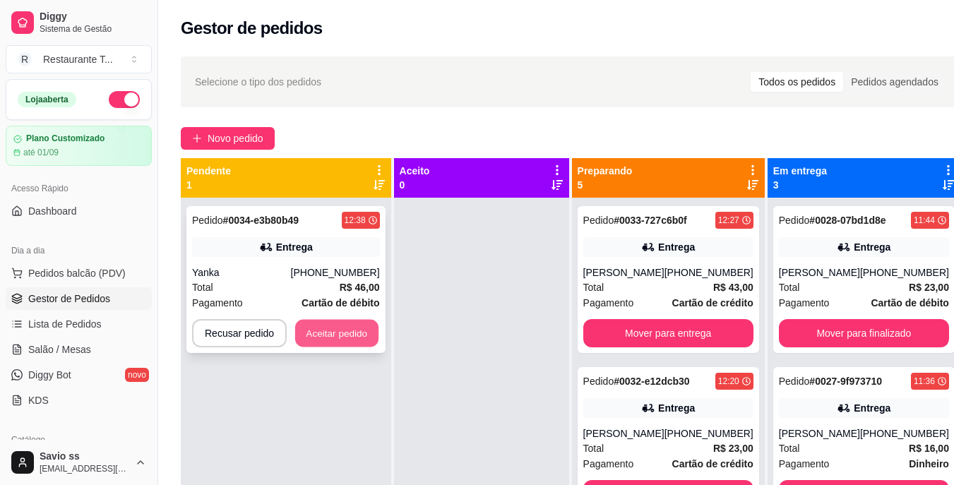
click at [348, 331] on button "Aceitar pedido" at bounding box center [336, 334] width 83 height 28
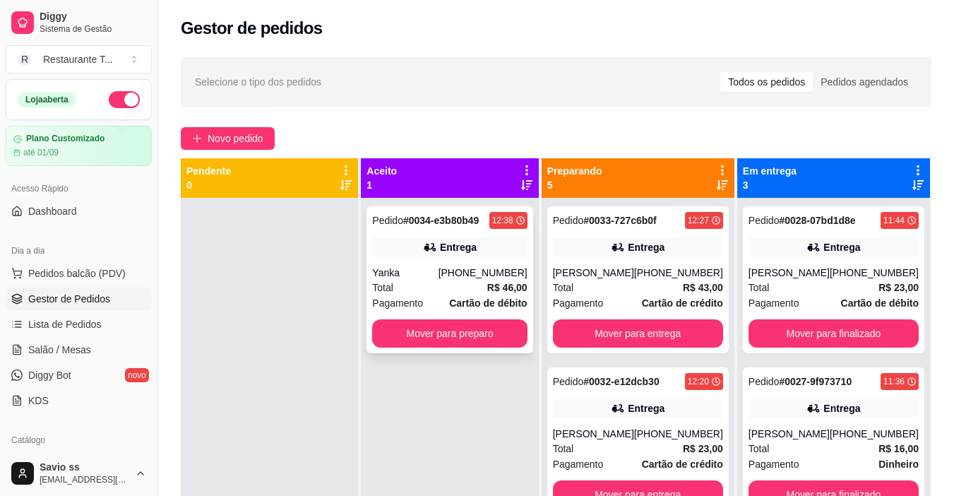
click at [437, 242] on icon at bounding box center [430, 247] width 14 height 14
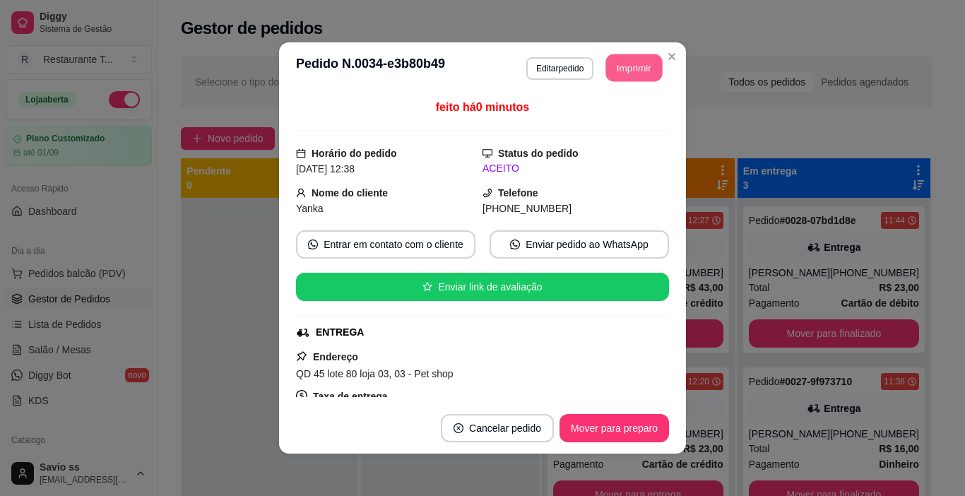
click at [632, 69] on button "Imprimir" at bounding box center [634, 68] width 57 height 28
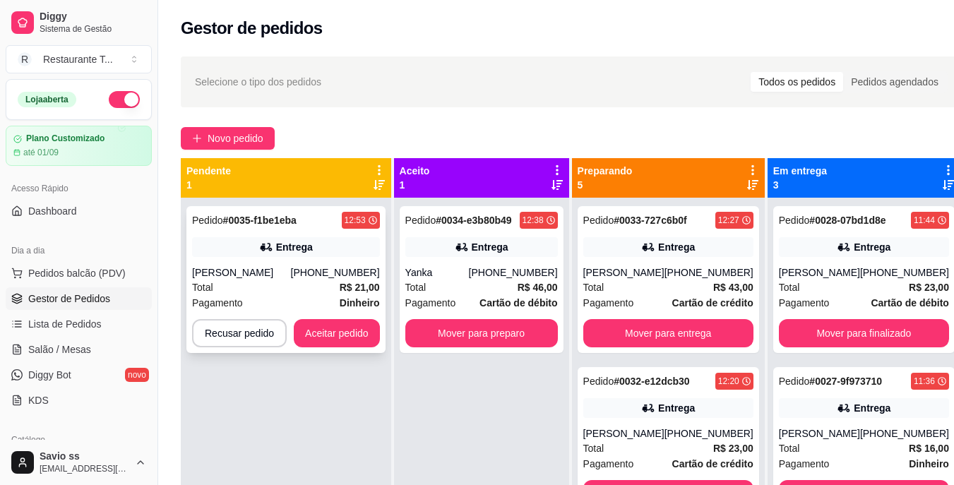
click at [254, 253] on div "Entrega" at bounding box center [286, 247] width 188 height 20
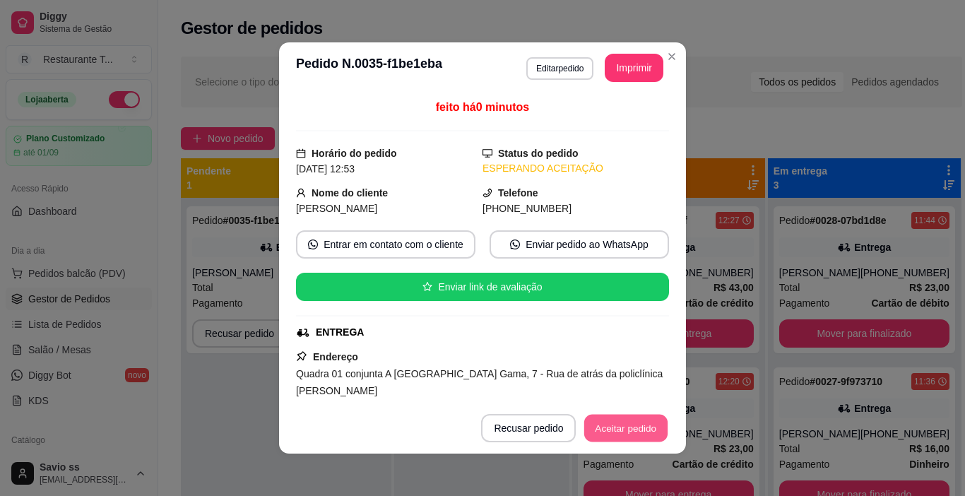
click at [607, 433] on button "Aceitar pedido" at bounding box center [625, 429] width 83 height 28
click at [627, 71] on button "Imprimir" at bounding box center [634, 68] width 57 height 28
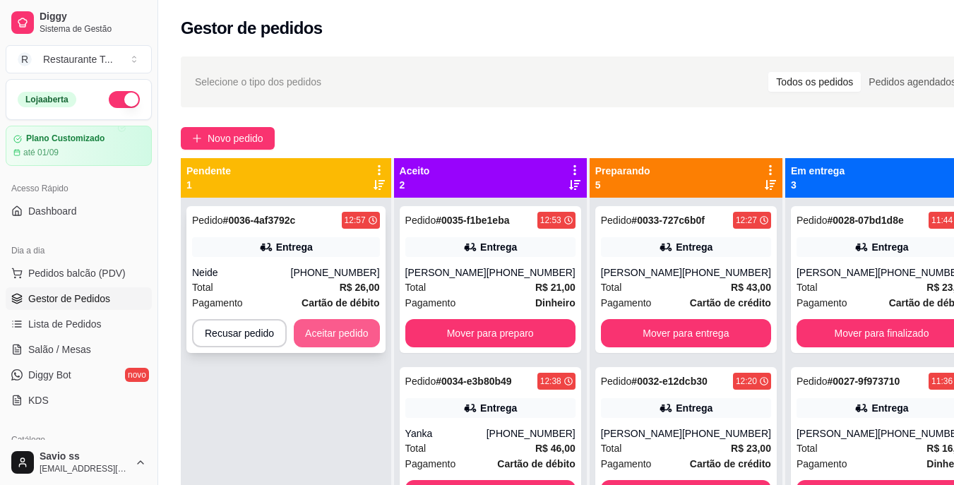
click at [344, 336] on button "Aceitar pedido" at bounding box center [337, 333] width 86 height 28
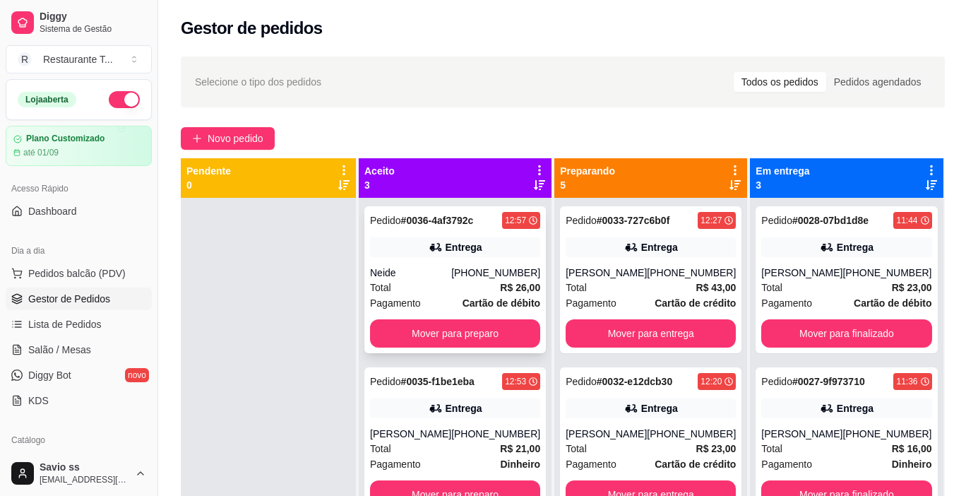
click at [454, 237] on div "Entrega" at bounding box center [455, 247] width 170 height 20
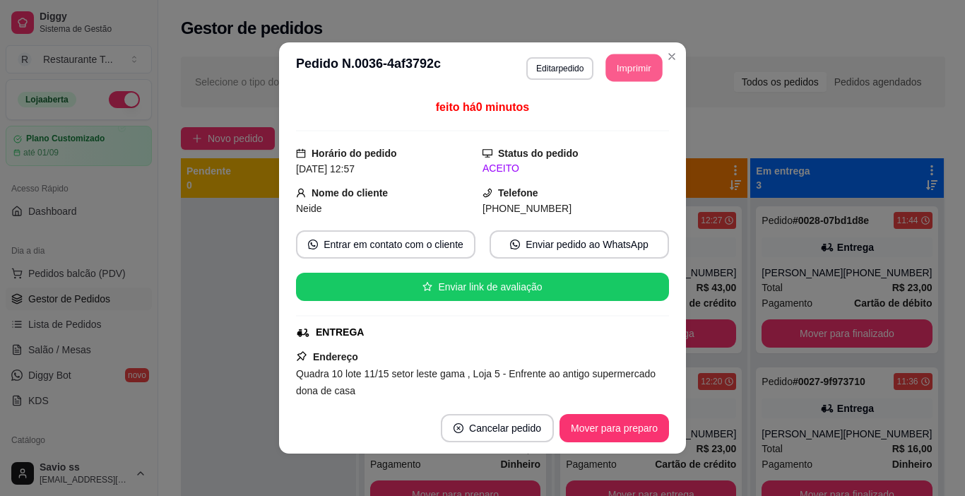
click at [632, 71] on button "Imprimir" at bounding box center [634, 68] width 57 height 28
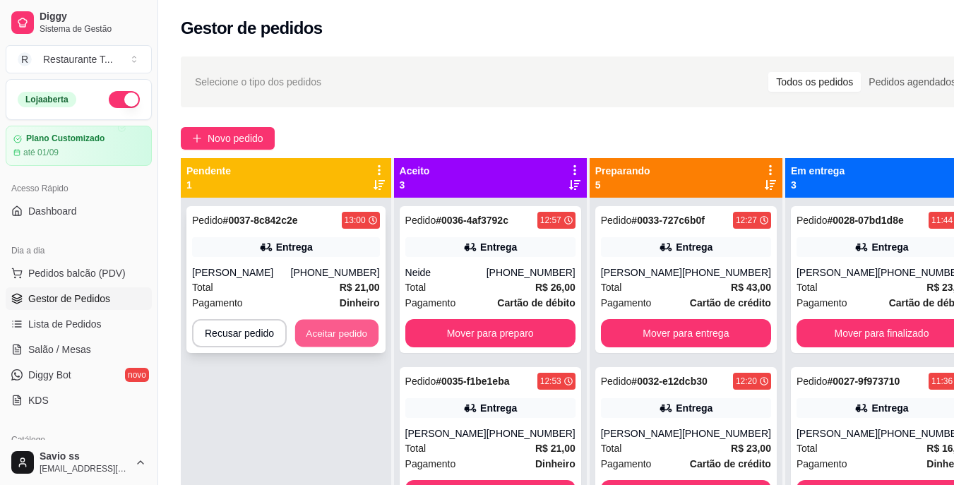
click at [340, 336] on button "Aceitar pedido" at bounding box center [336, 334] width 83 height 28
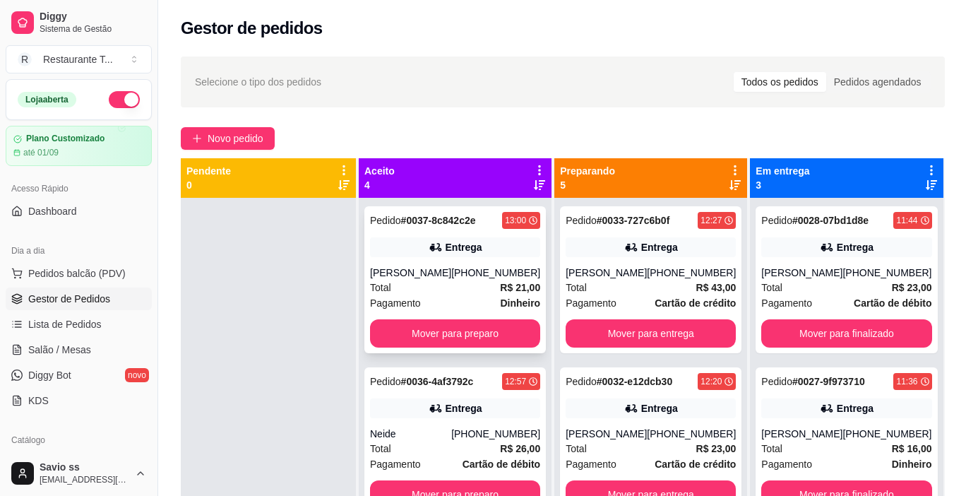
click at [449, 261] on div "Pedido # 0037-8c842c2e 13:00 Entrega Rafael [PHONE_NUMBER] Total R$ 21,00 Pagam…" at bounding box center [456, 279] width 182 height 147
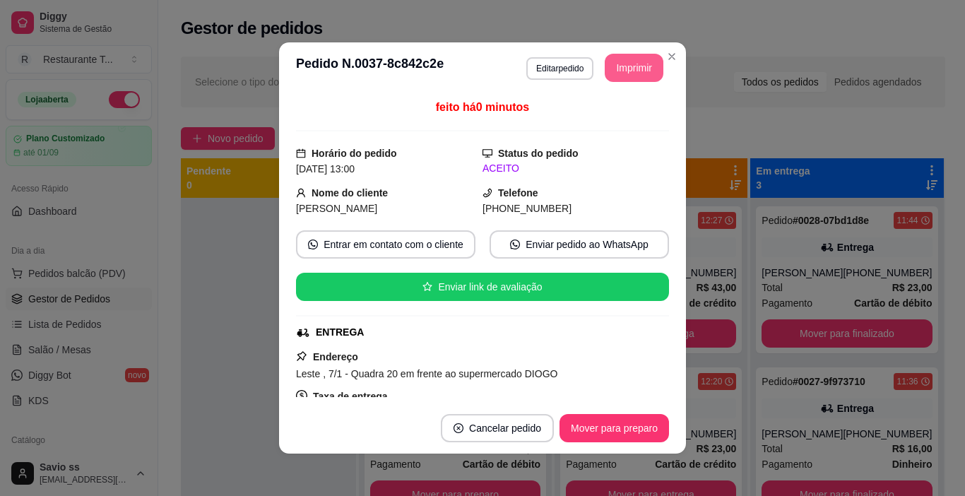
click at [627, 71] on button "Imprimir" at bounding box center [634, 68] width 59 height 28
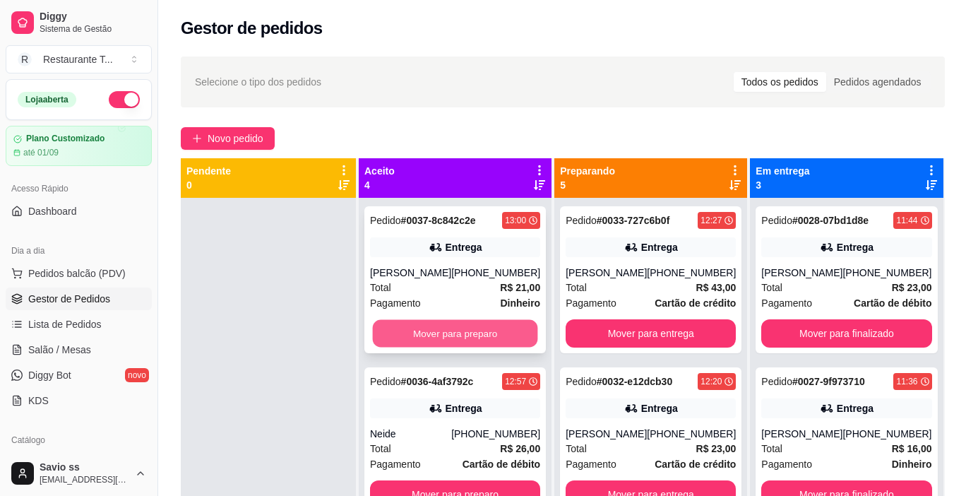
click at [502, 336] on button "Mover para preparo" at bounding box center [455, 334] width 165 height 28
click at [502, 336] on button "Mover para preparo" at bounding box center [455, 333] width 170 height 28
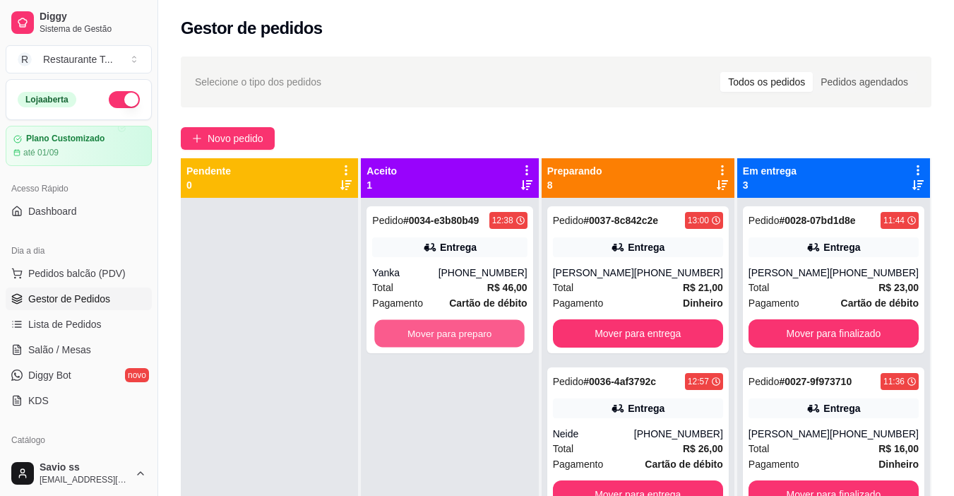
click at [502, 336] on button "Mover para preparo" at bounding box center [450, 334] width 150 height 28
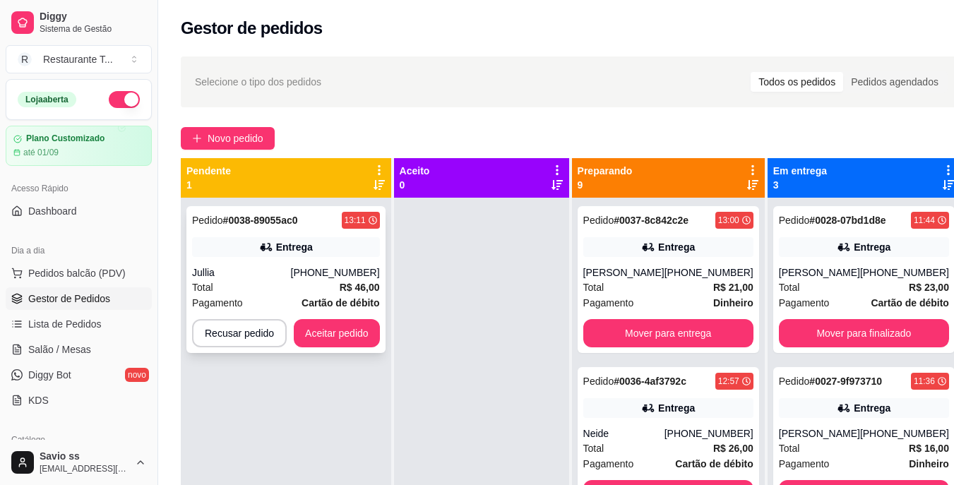
click at [288, 265] on div "Pedido # 0038-89055ac0 13:11 Entrega Jullia [PHONE_NUMBER] Total R$ 46,00 Pagam…" at bounding box center [285, 279] width 199 height 147
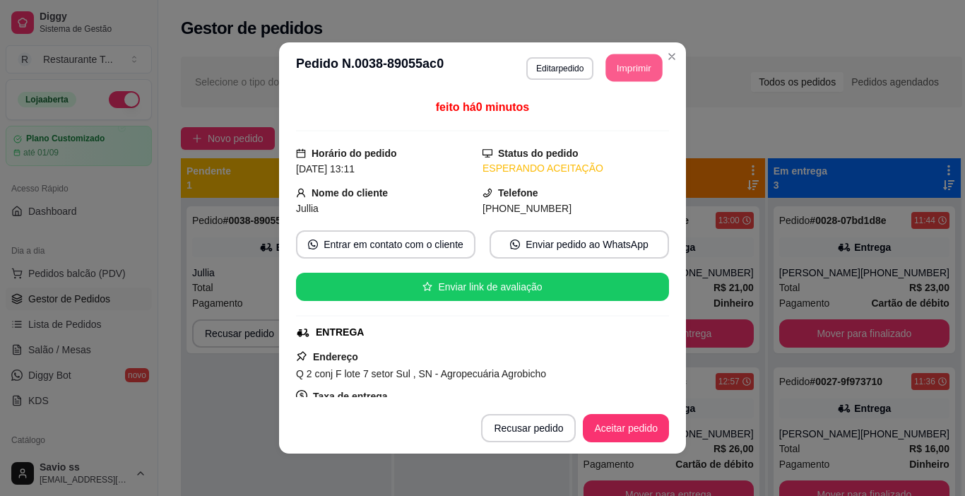
click at [644, 71] on button "Imprimir" at bounding box center [634, 68] width 57 height 28
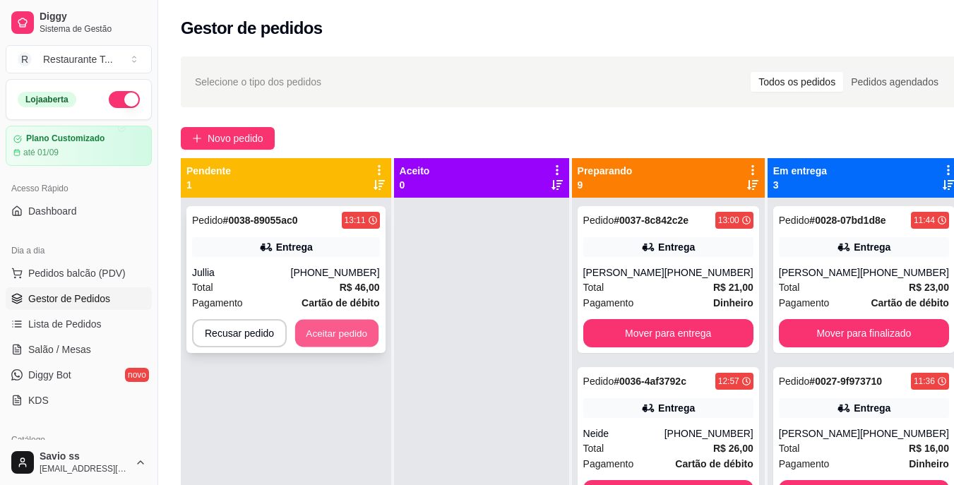
click at [353, 340] on button "Aceitar pedido" at bounding box center [336, 334] width 83 height 28
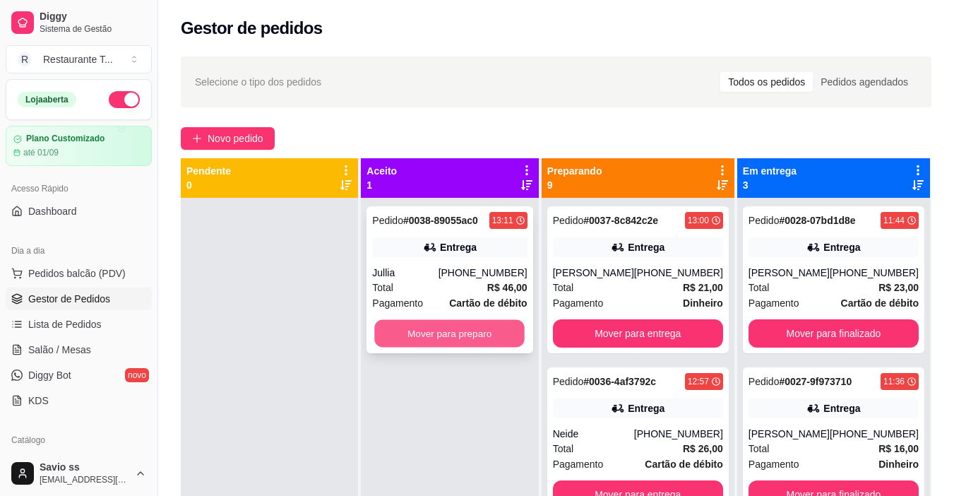
click at [484, 336] on button "Mover para preparo" at bounding box center [450, 334] width 150 height 28
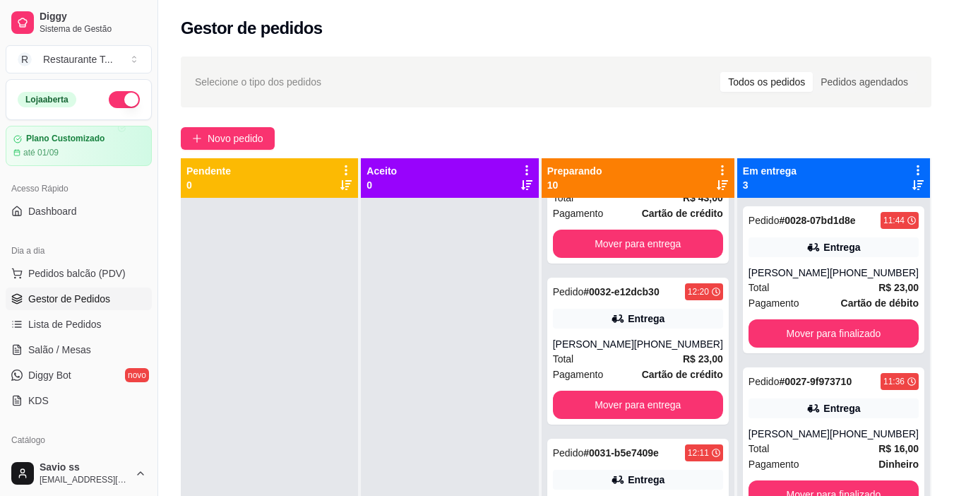
scroll to position [887, 0]
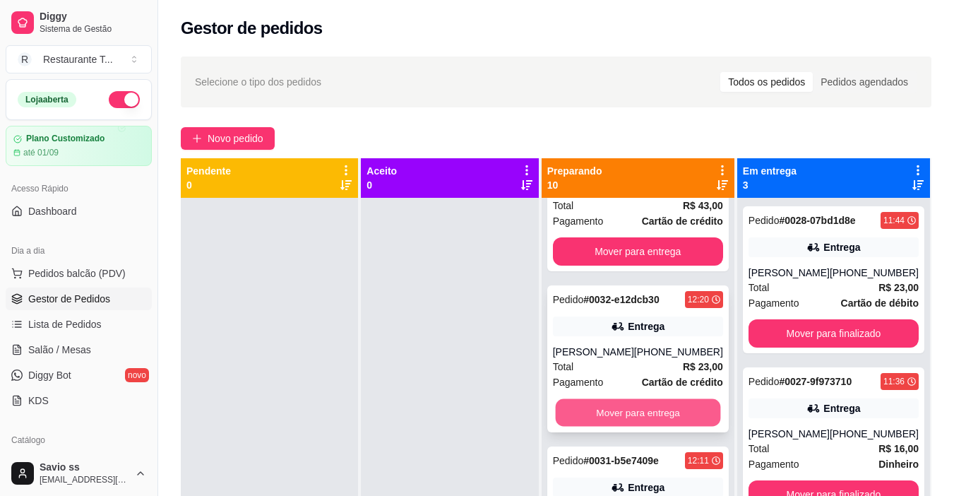
click at [657, 411] on button "Mover para entrega" at bounding box center [637, 413] width 165 height 28
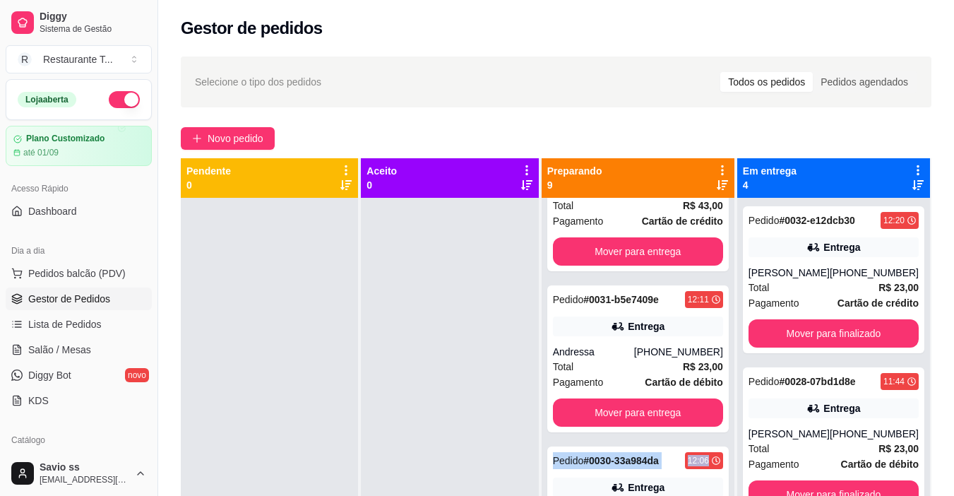
drag, startPoint x: 720, startPoint y: 424, endPoint x: 726, endPoint y: 441, distance: 17.9
click at [726, 441] on div "Pedido # 0038-89055ac0 13:11 Entrega Jullia [PHONE_NUMBER] Total R$ 46,00 Pagam…" at bounding box center [638, 446] width 193 height 496
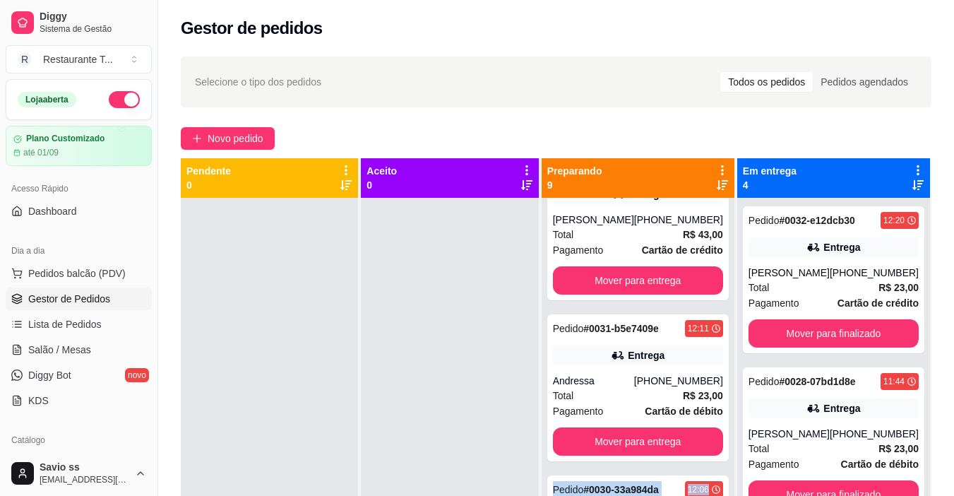
scroll to position [863, 0]
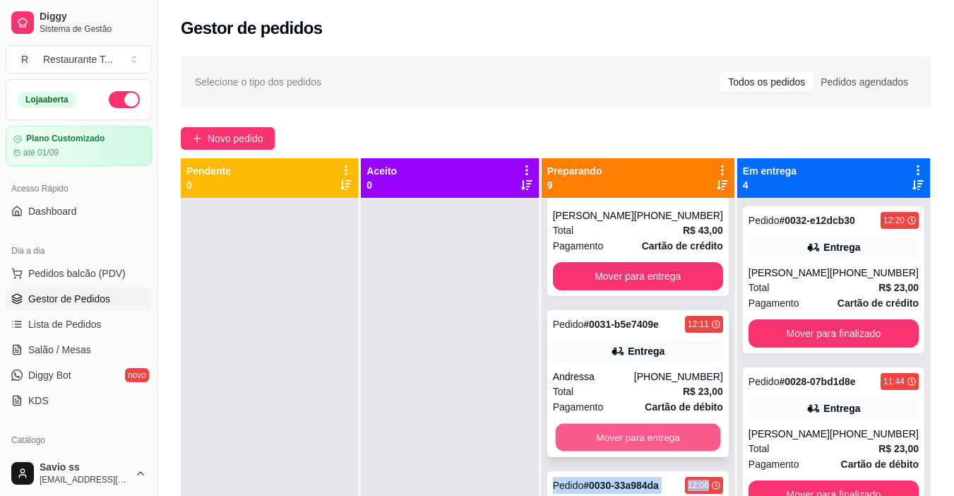
click at [668, 432] on button "Mover para entrega" at bounding box center [637, 438] width 165 height 28
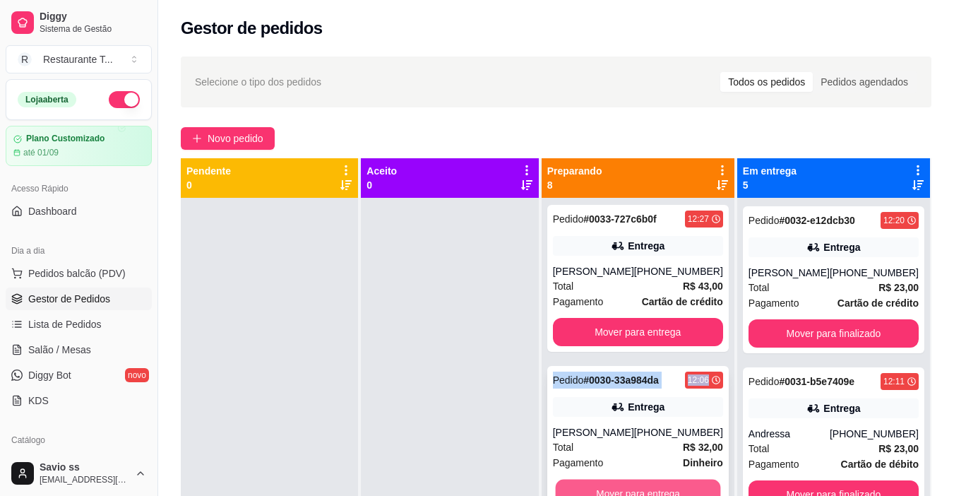
click at [685, 492] on button "Mover para entrega" at bounding box center [637, 494] width 165 height 28
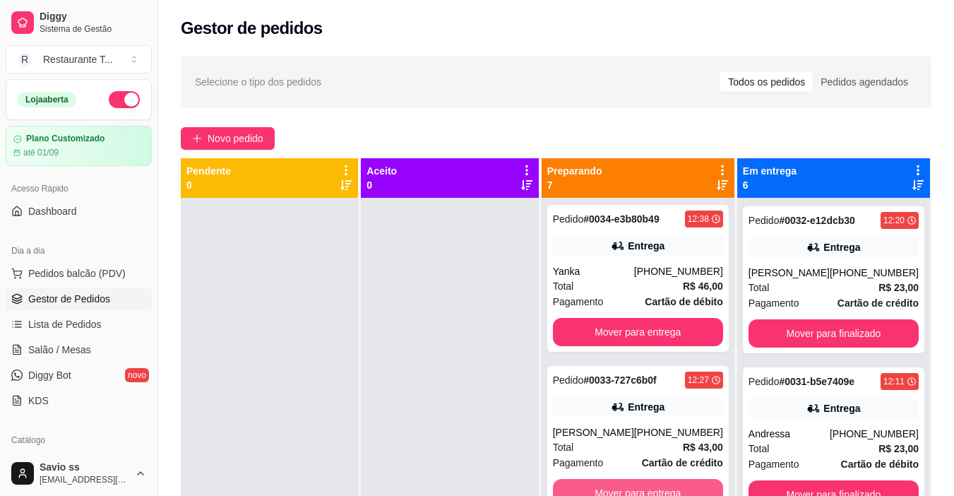
scroll to position [646, 0]
click at [685, 492] on button "Mover para entrega" at bounding box center [637, 494] width 165 height 28
click at [679, 482] on button "Mover para entrega" at bounding box center [637, 494] width 165 height 28
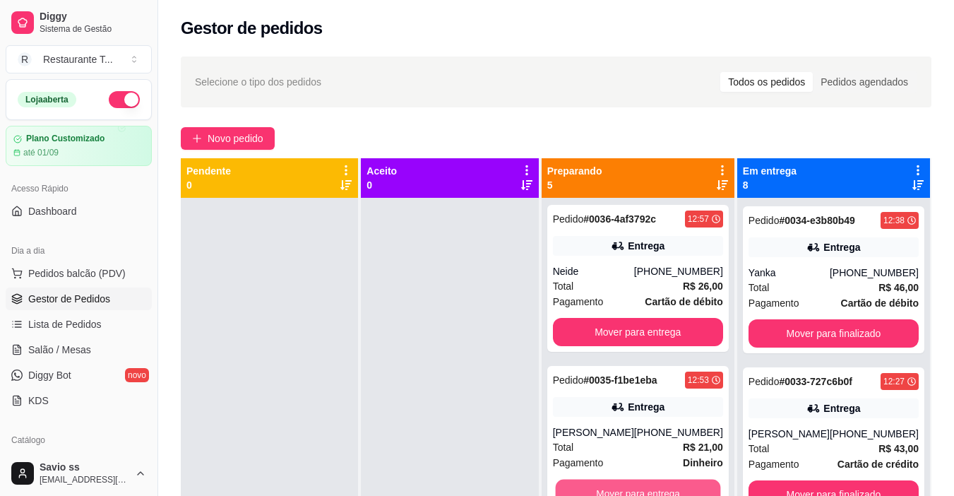
click at [679, 482] on button "Mover para entrega" at bounding box center [637, 494] width 165 height 28
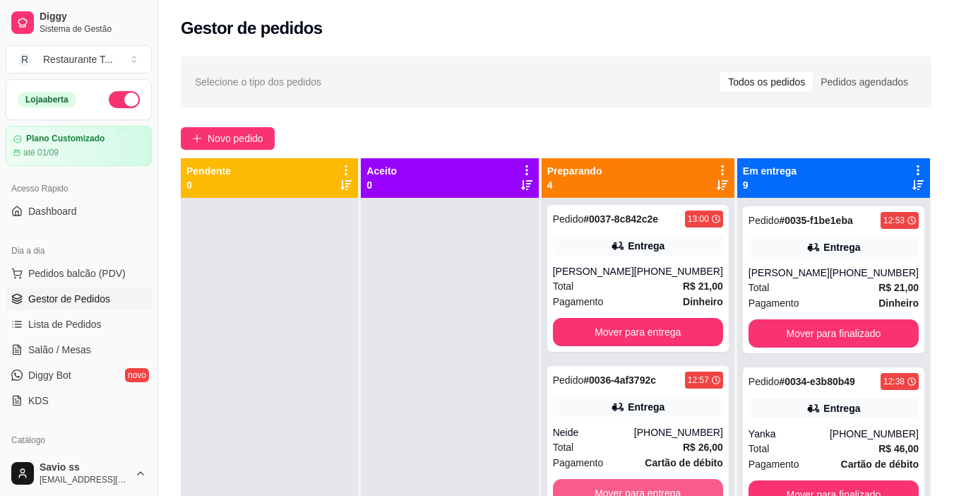
scroll to position [162, 0]
click at [679, 487] on button "Mover para entrega" at bounding box center [637, 494] width 165 height 28
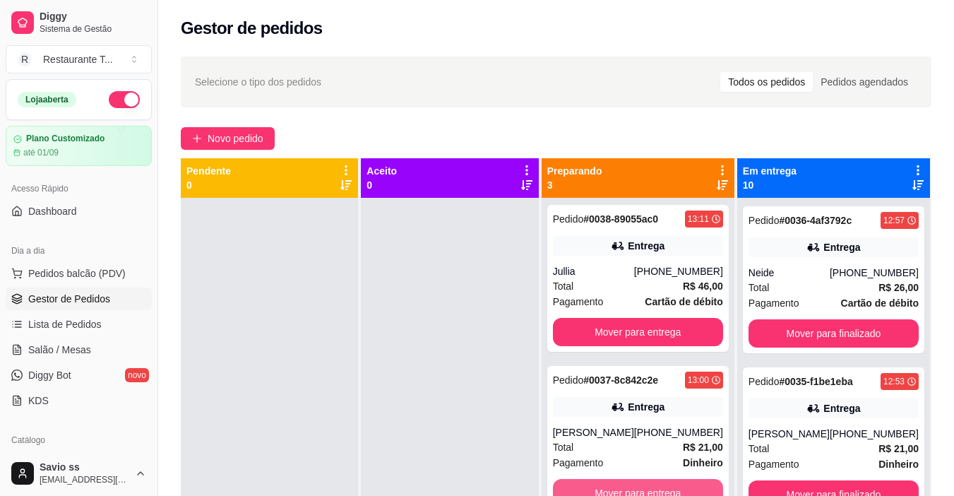
scroll to position [1, 0]
click at [679, 487] on button "Mover para entrega" at bounding box center [637, 494] width 165 height 28
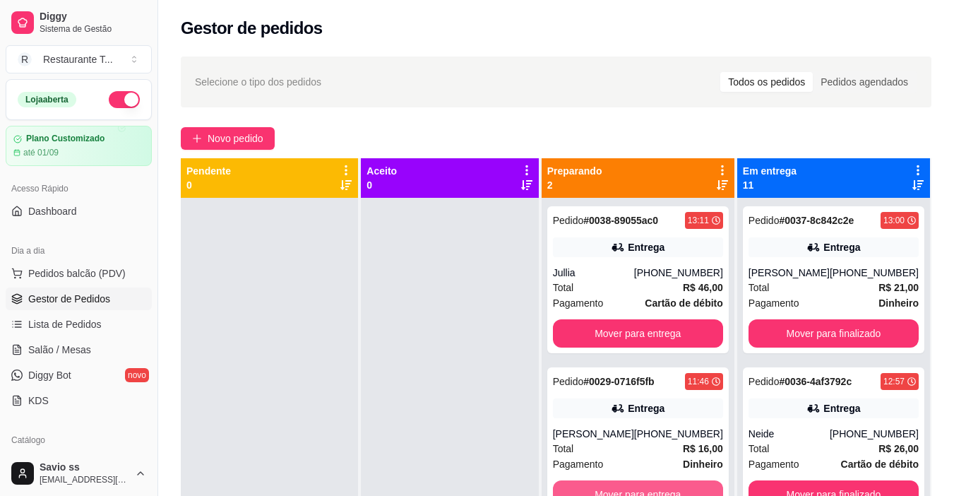
scroll to position [0, 0]
